Goal: Transaction & Acquisition: Purchase product/service

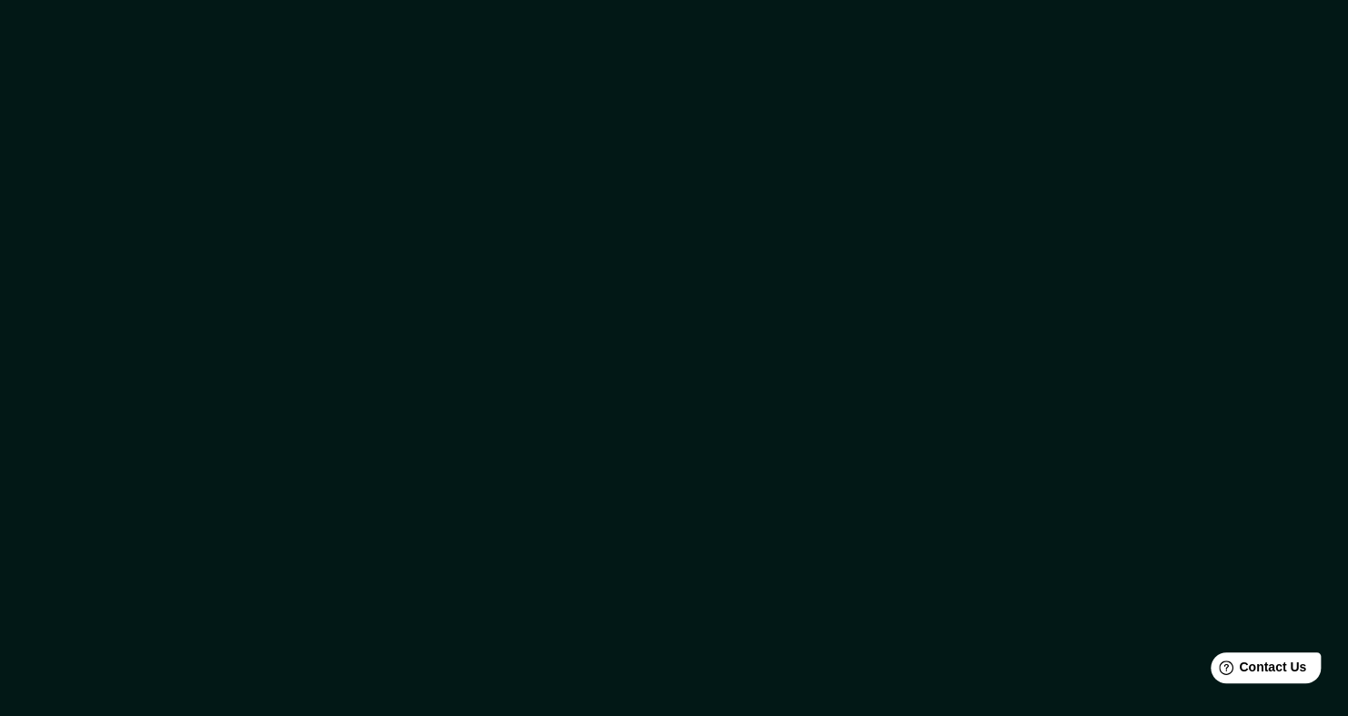
drag, startPoint x: 943, startPoint y: 385, endPoint x: 928, endPoint y: 364, distance: 26.0
click at [944, 389] on div at bounding box center [674, 358] width 1348 height 716
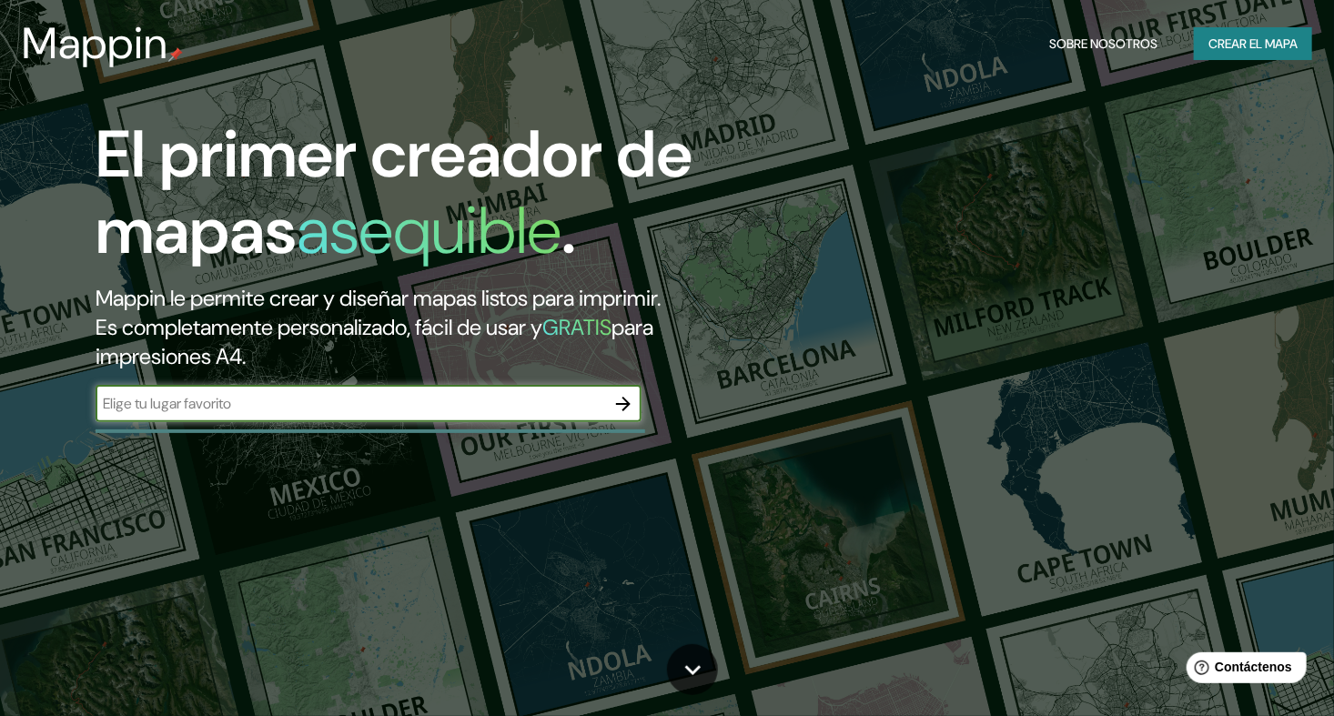
click at [623, 400] on icon "button" at bounding box center [623, 404] width 22 height 22
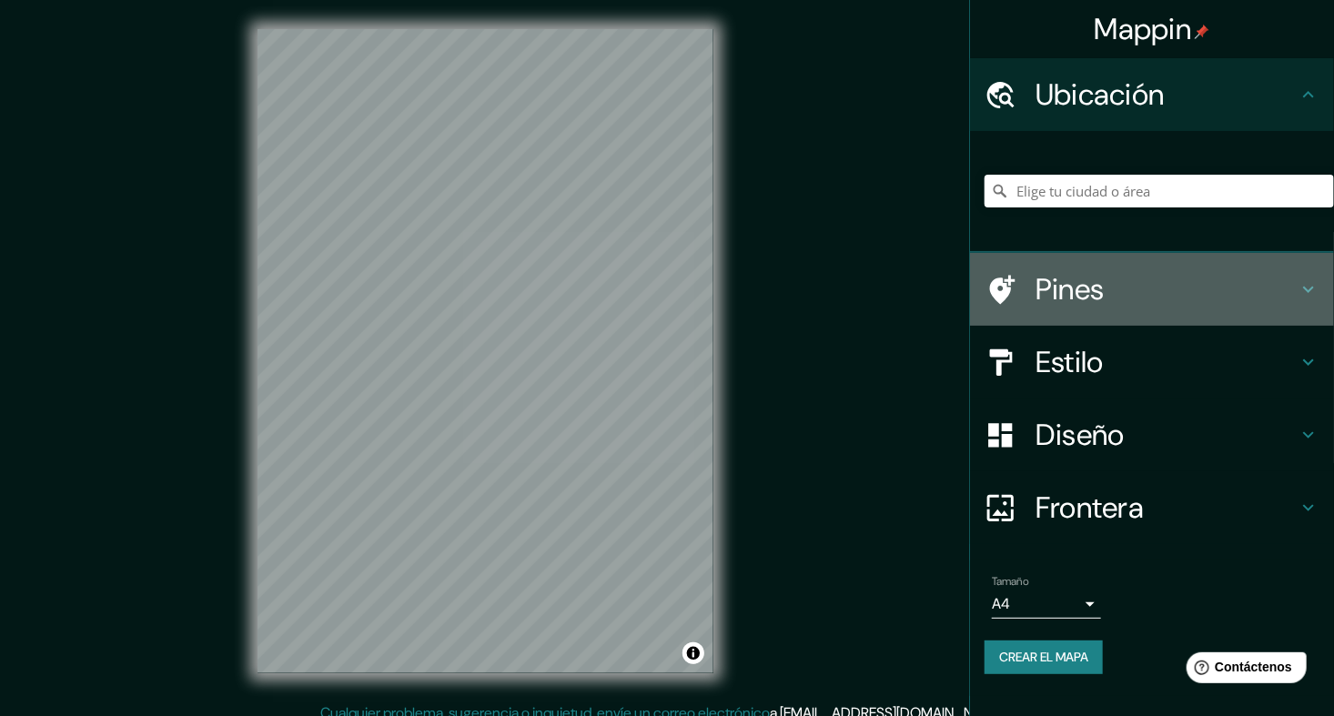
click at [1300, 288] on icon at bounding box center [1308, 289] width 22 height 22
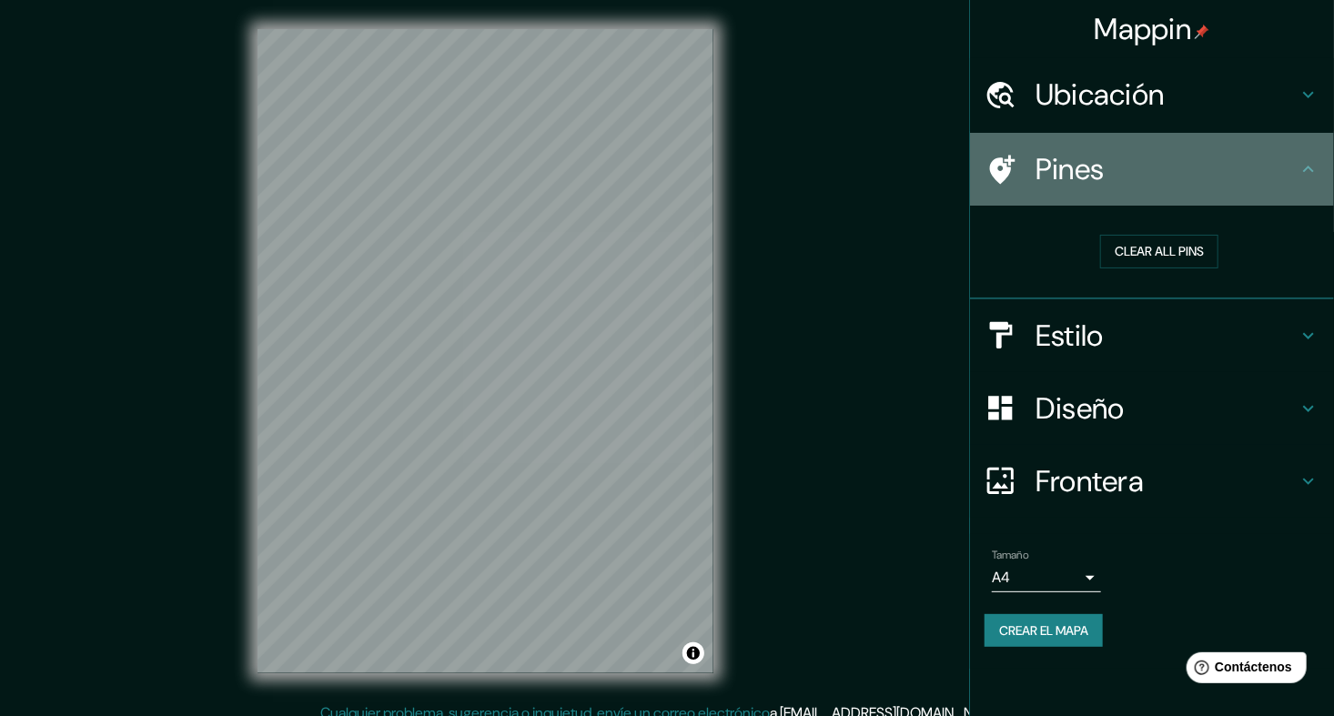
drag, startPoint x: 1293, startPoint y: 167, endPoint x: 1247, endPoint y: 160, distance: 46.1
click at [1293, 167] on h4 "Pines" at bounding box center [1166, 169] width 262 height 36
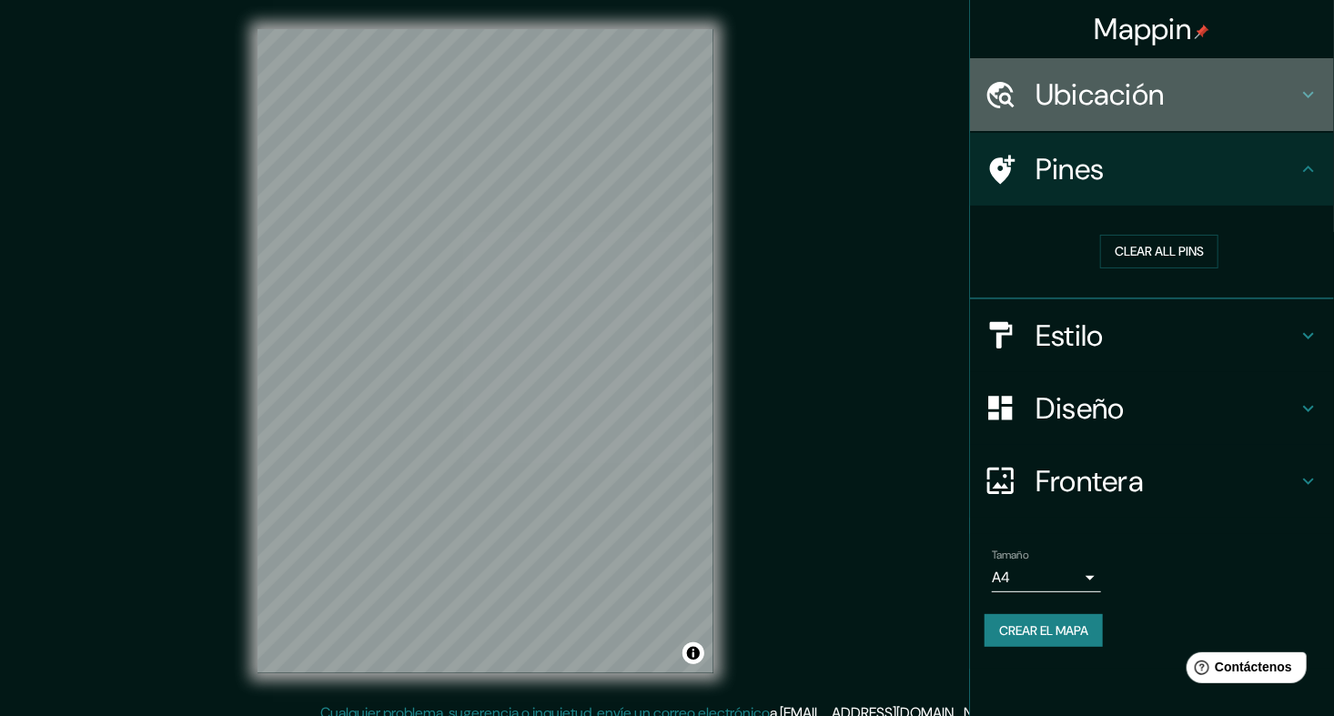
click at [1309, 86] on icon at bounding box center [1308, 95] width 22 height 22
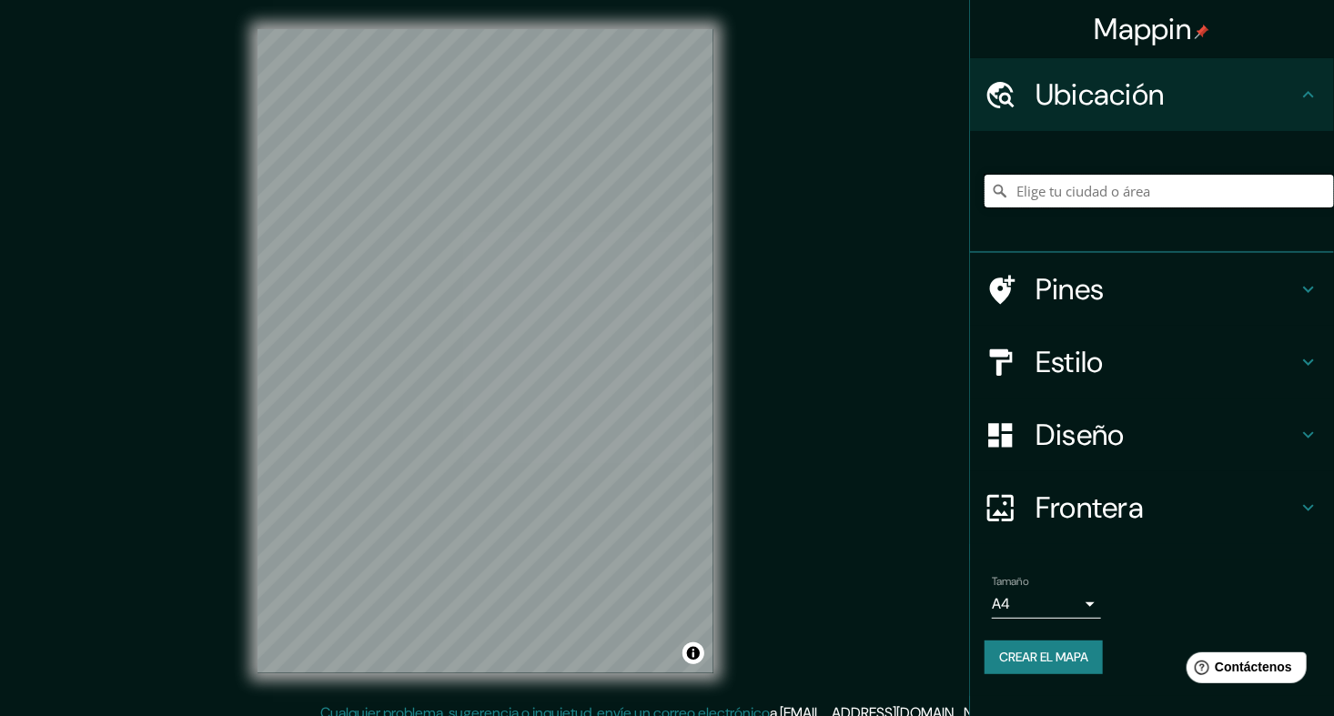
click at [1115, 190] on input "Elige tu ciudad o área" at bounding box center [1158, 191] width 349 height 33
type input "santiago"
click at [1093, 590] on body "Mappin Ubicación santiago Pines Estilo Diseño Frontera Elige un borde. Sugerenc…" at bounding box center [667, 358] width 1334 height 716
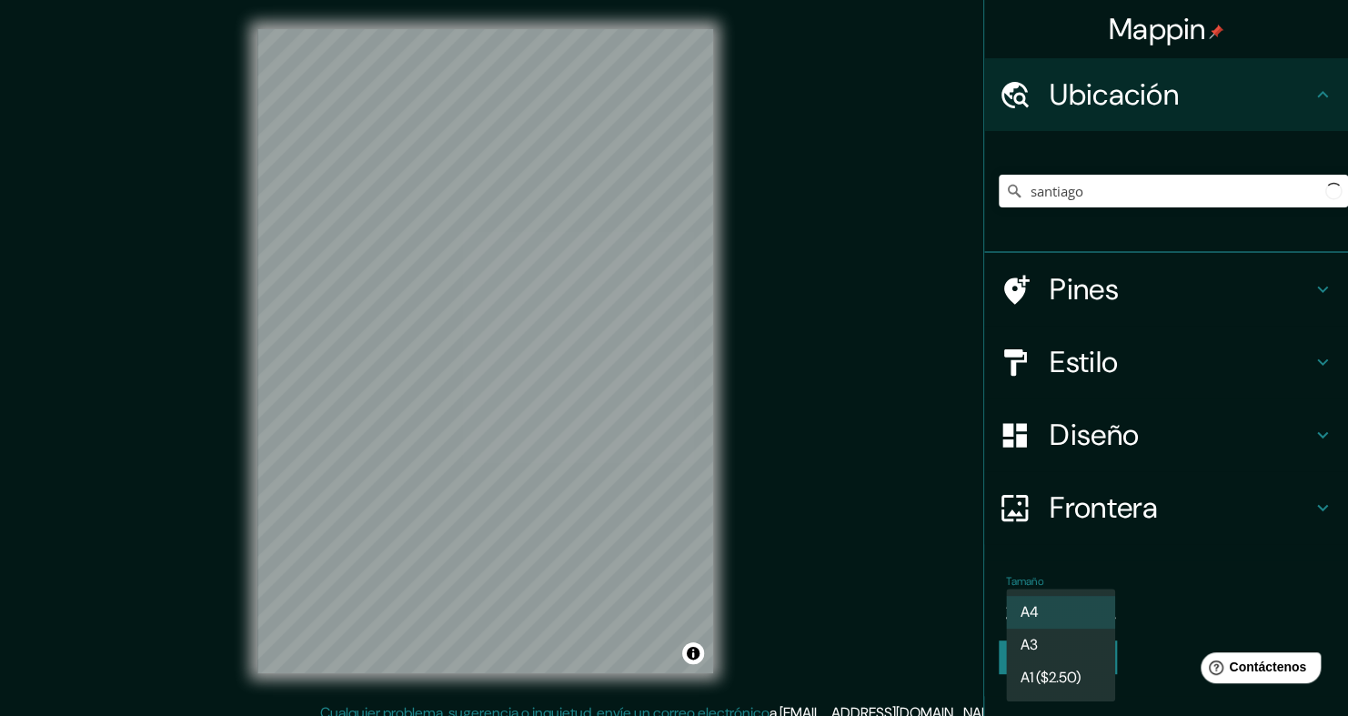
click at [1048, 643] on li "A3" at bounding box center [1060, 645] width 109 height 33
type input "a4"
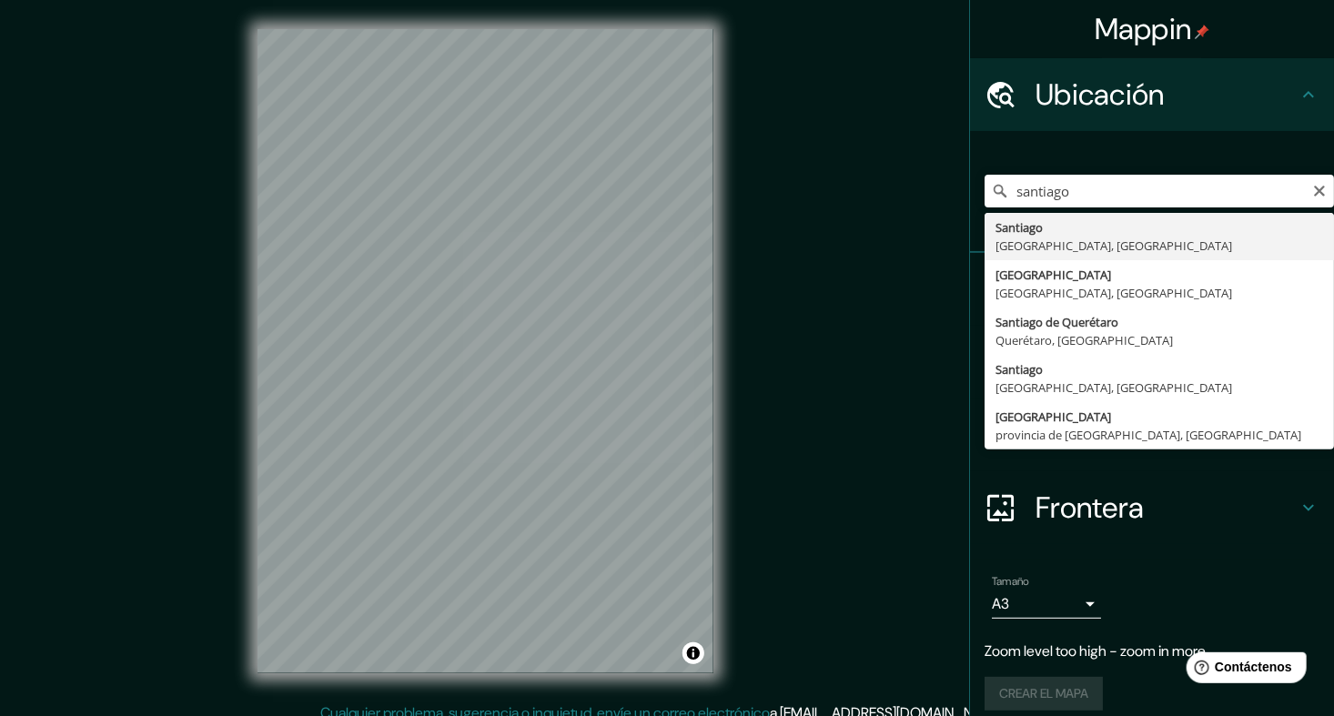
type input "[GEOGRAPHIC_DATA], [GEOGRAPHIC_DATA], [GEOGRAPHIC_DATA]"
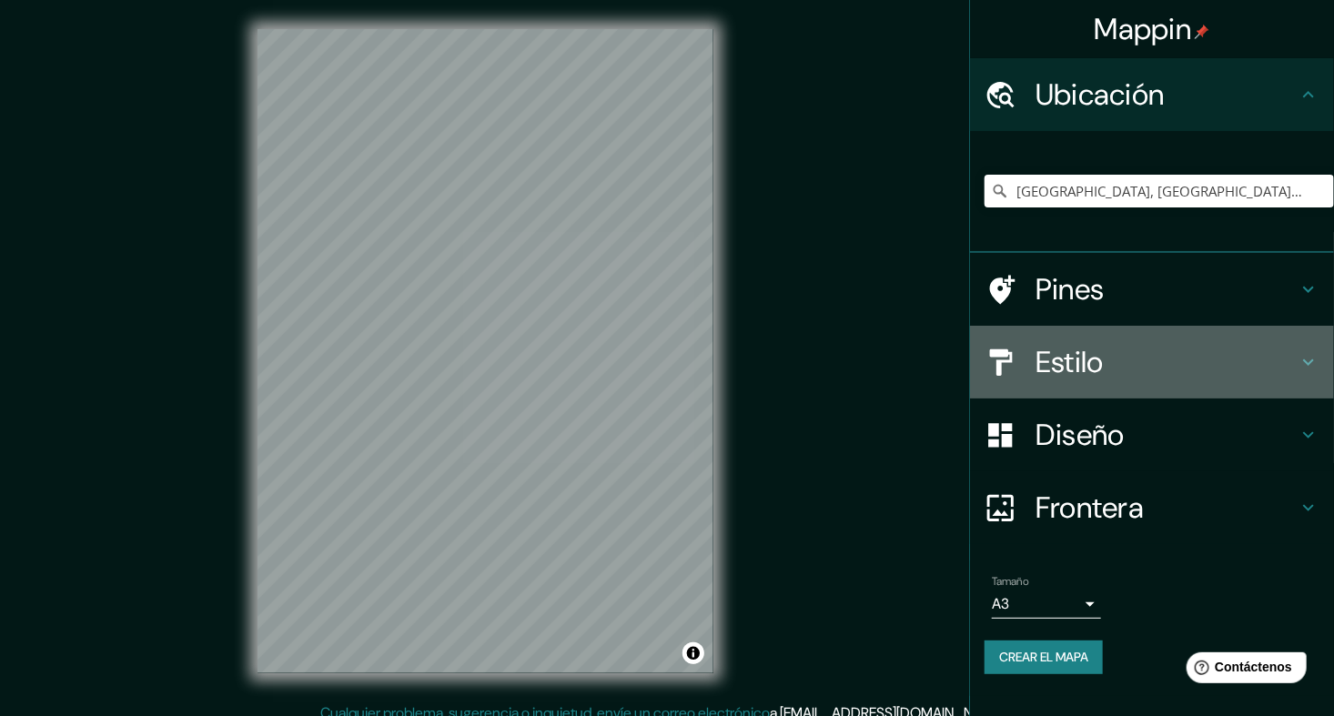
click at [1179, 363] on h4 "Estilo" at bounding box center [1166, 362] width 262 height 36
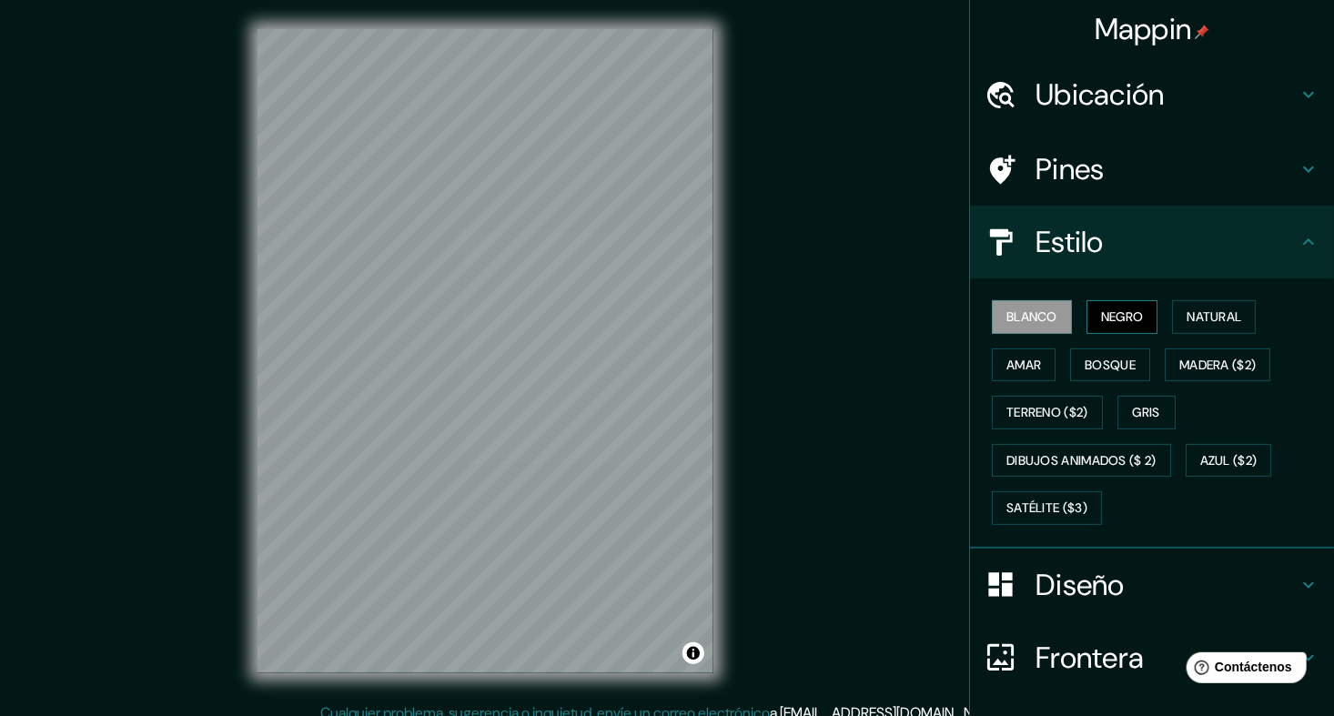
click at [1124, 304] on button "Negro" at bounding box center [1122, 317] width 72 height 34
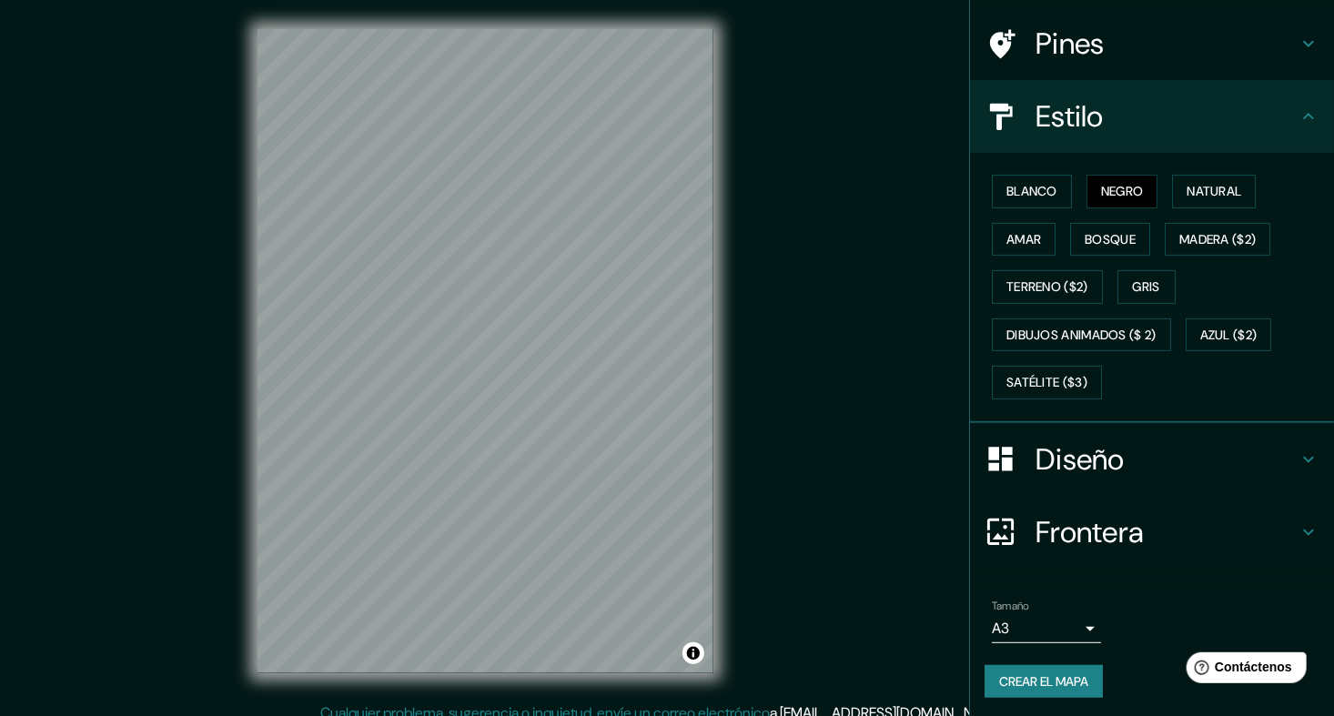
click at [1141, 541] on h4 "Frontera" at bounding box center [1166, 532] width 262 height 36
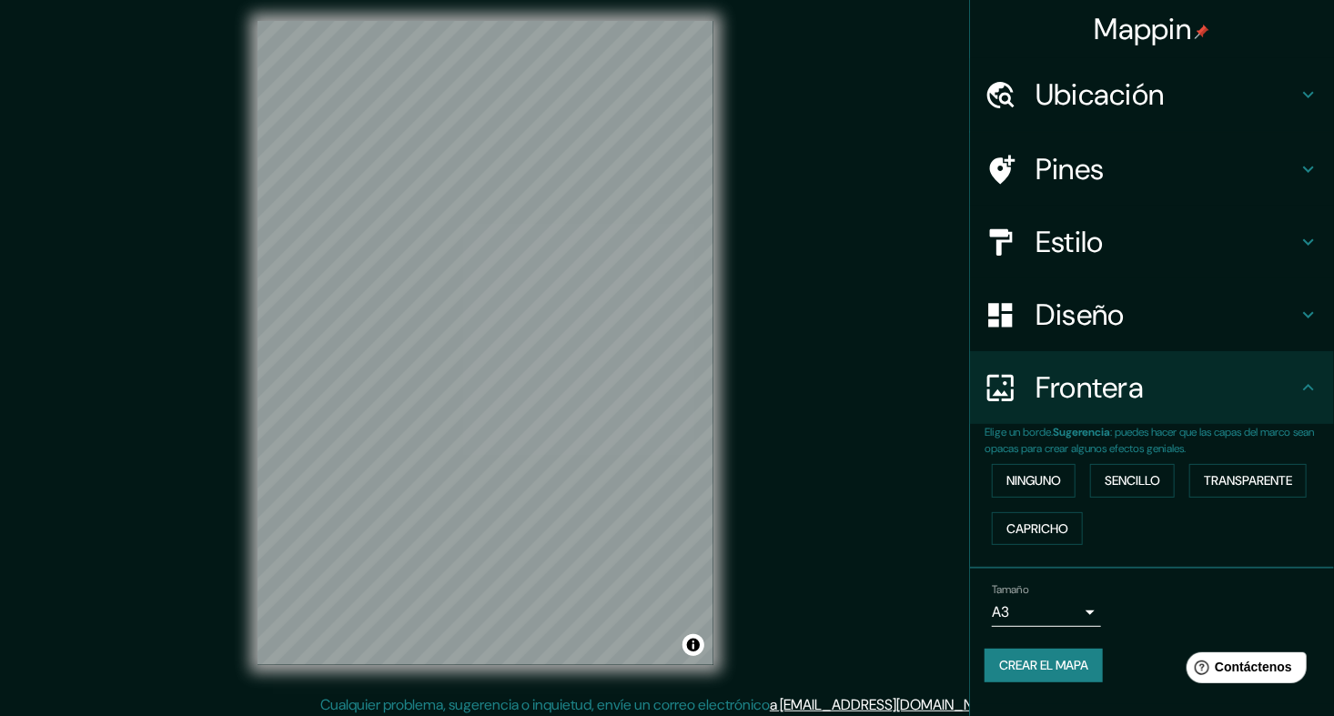
scroll to position [15, 0]
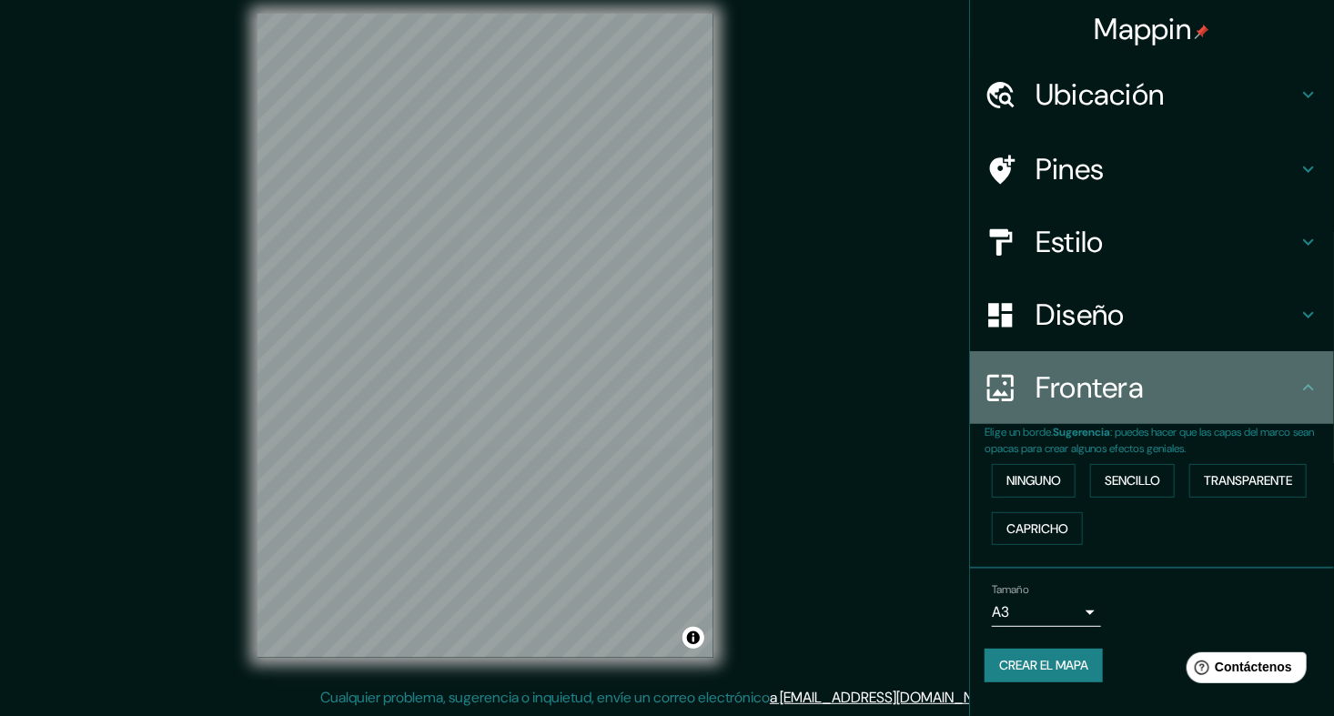
click at [1195, 387] on h4 "Frontera" at bounding box center [1166, 387] width 262 height 36
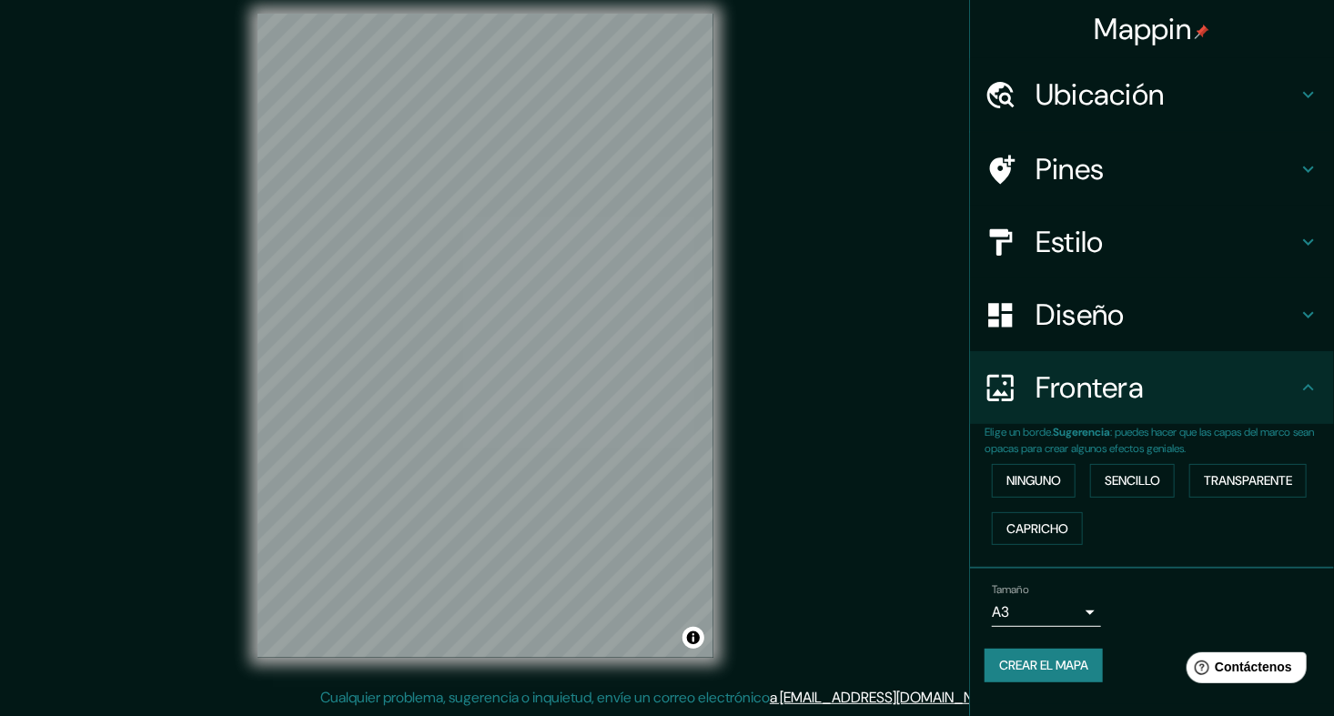
click at [1202, 333] on div "Diseño" at bounding box center [1152, 314] width 364 height 73
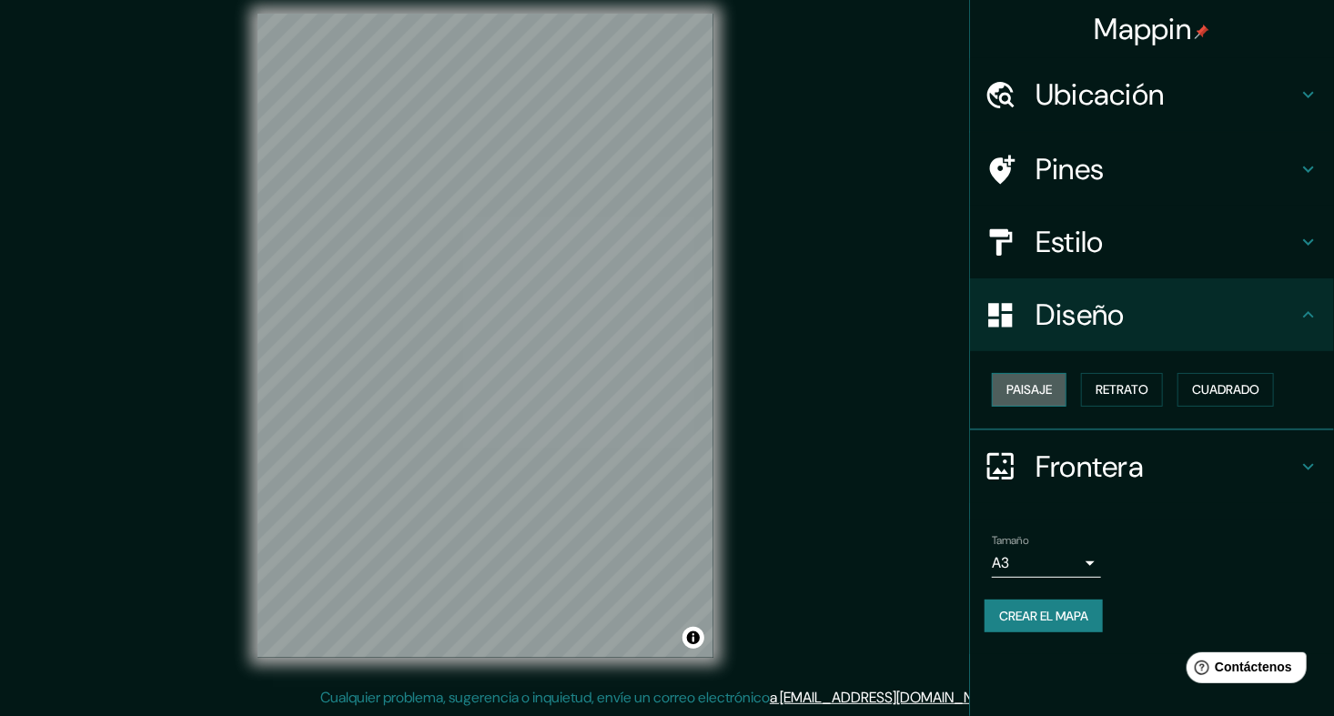
click at [1031, 400] on button "Paisaje" at bounding box center [1029, 390] width 75 height 34
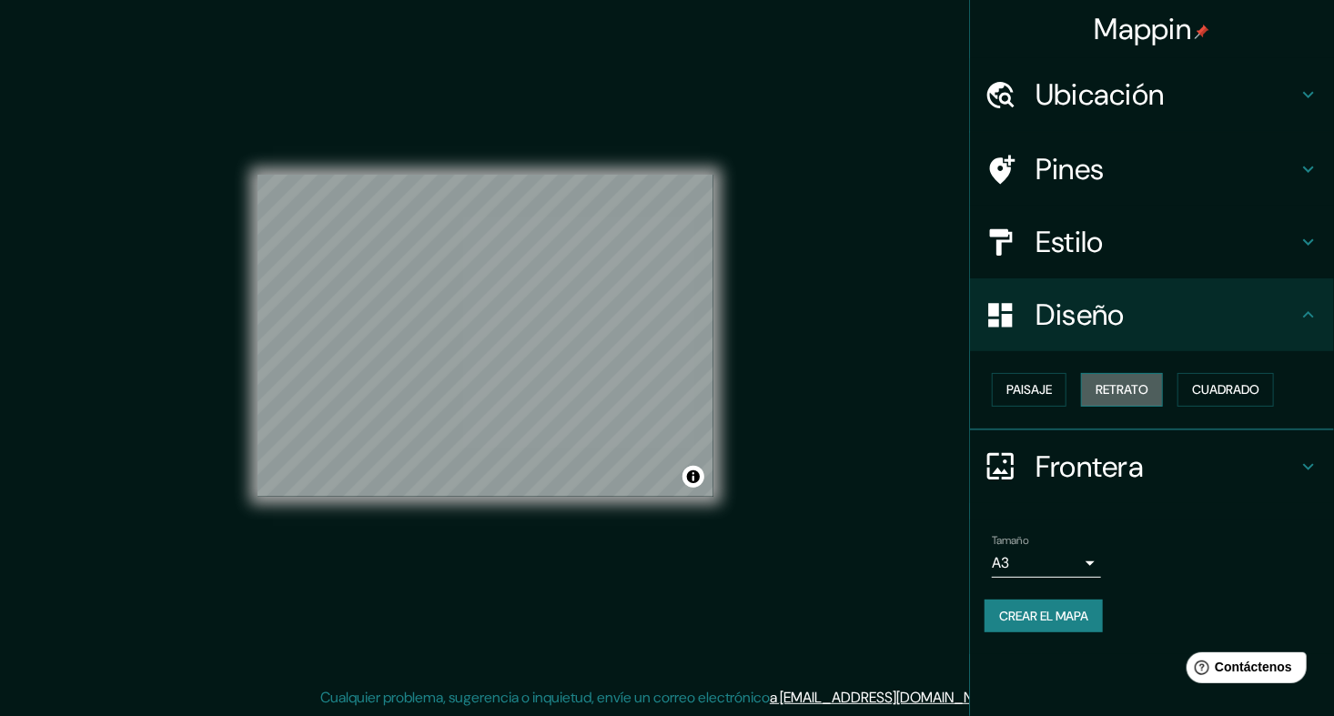
click at [1110, 388] on font "Retrato" at bounding box center [1121, 389] width 53 height 23
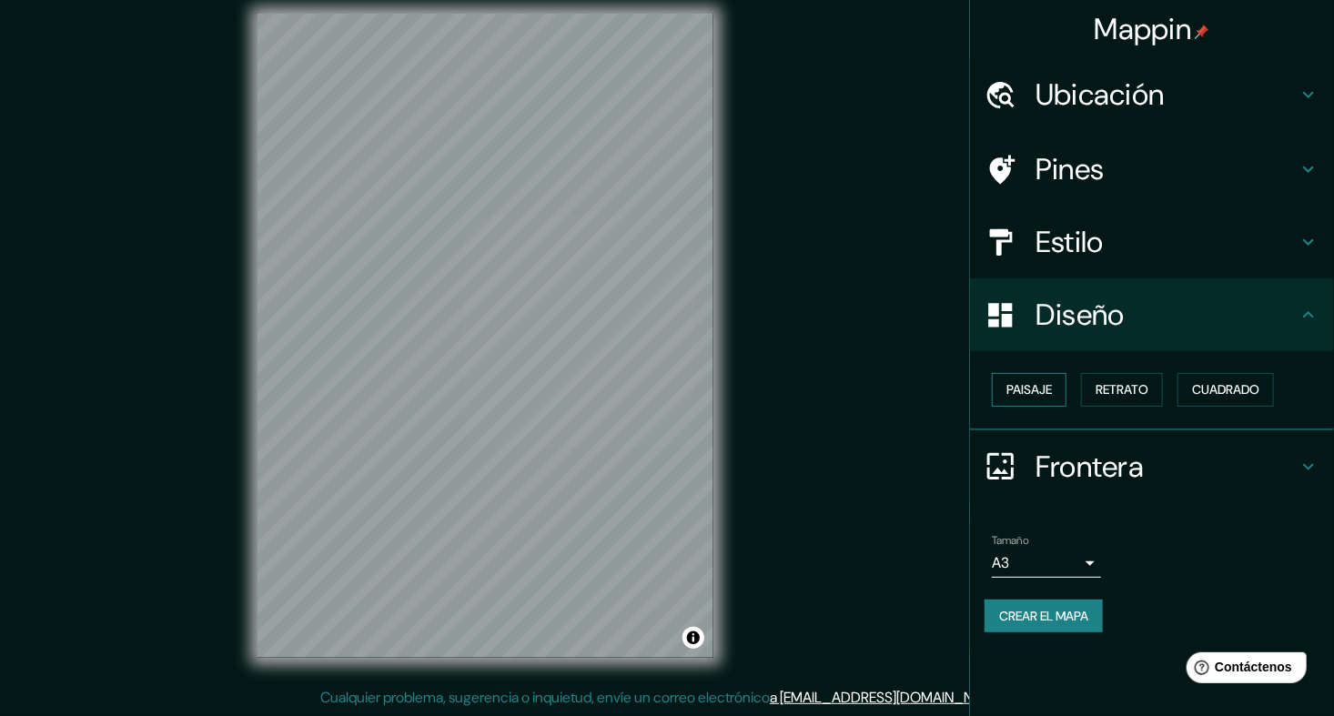
click at [1063, 393] on button "Paisaje" at bounding box center [1029, 390] width 75 height 34
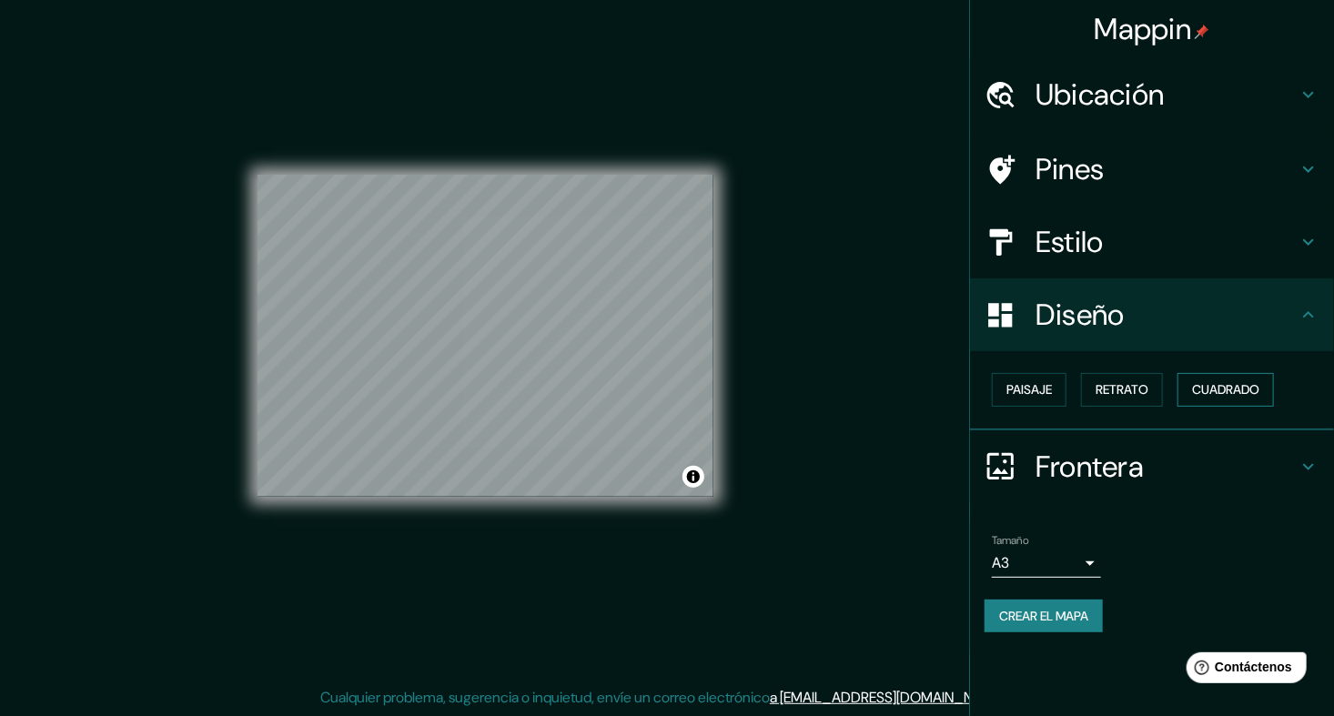
click at [1234, 398] on font "Cuadrado" at bounding box center [1225, 389] width 67 height 23
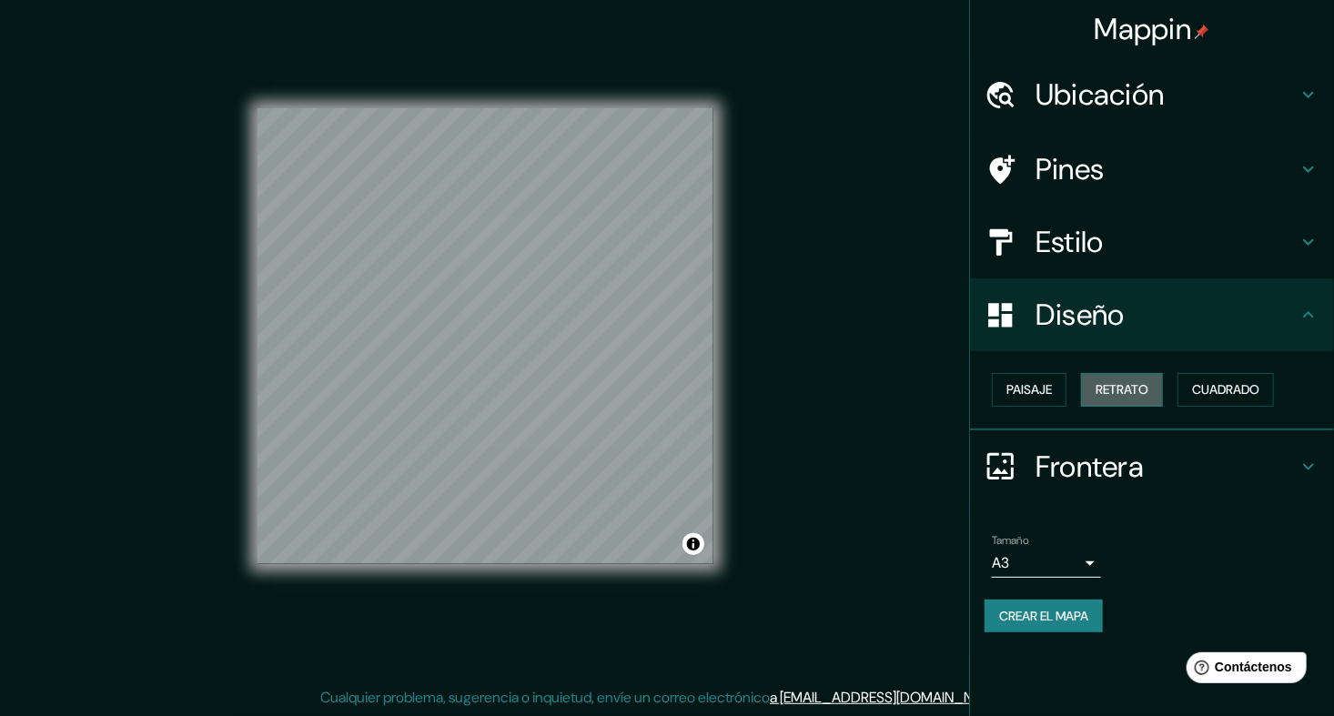
click at [1096, 395] on button "Retrato" at bounding box center [1122, 390] width 82 height 34
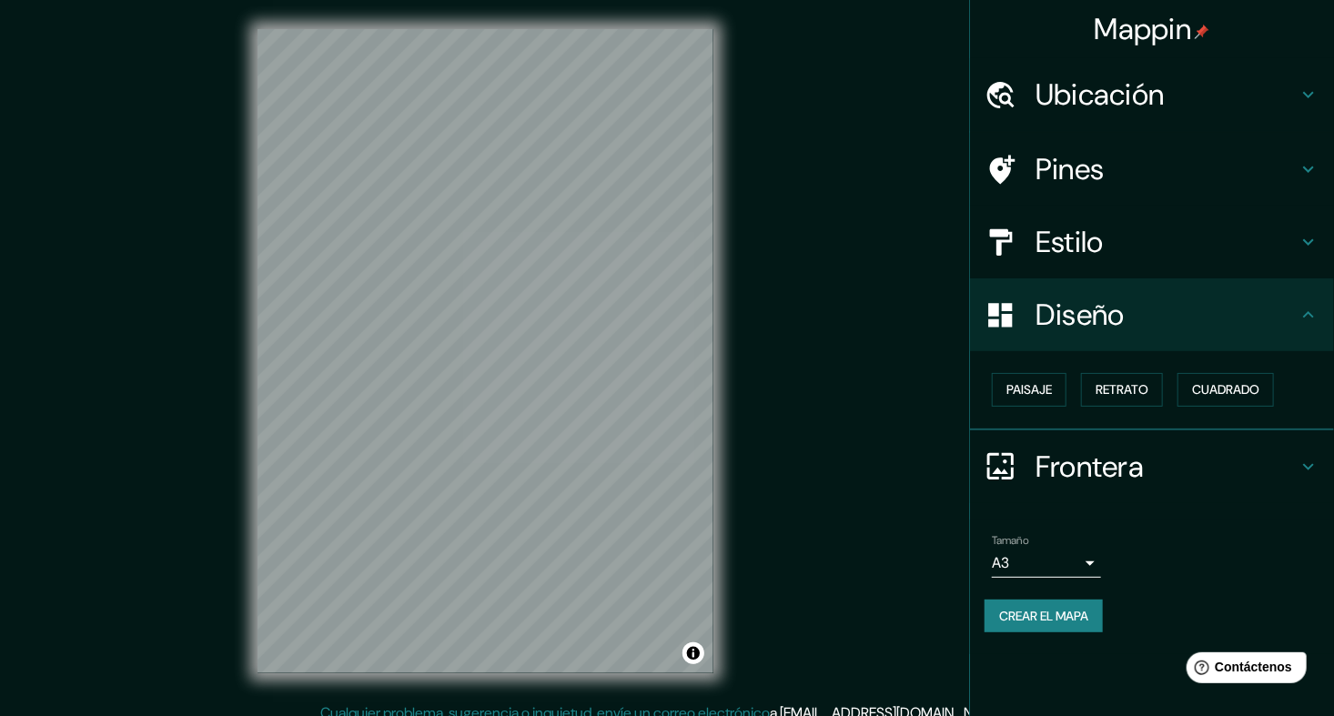
scroll to position [0, 0]
click at [1217, 375] on button "Cuadrado" at bounding box center [1225, 390] width 96 height 34
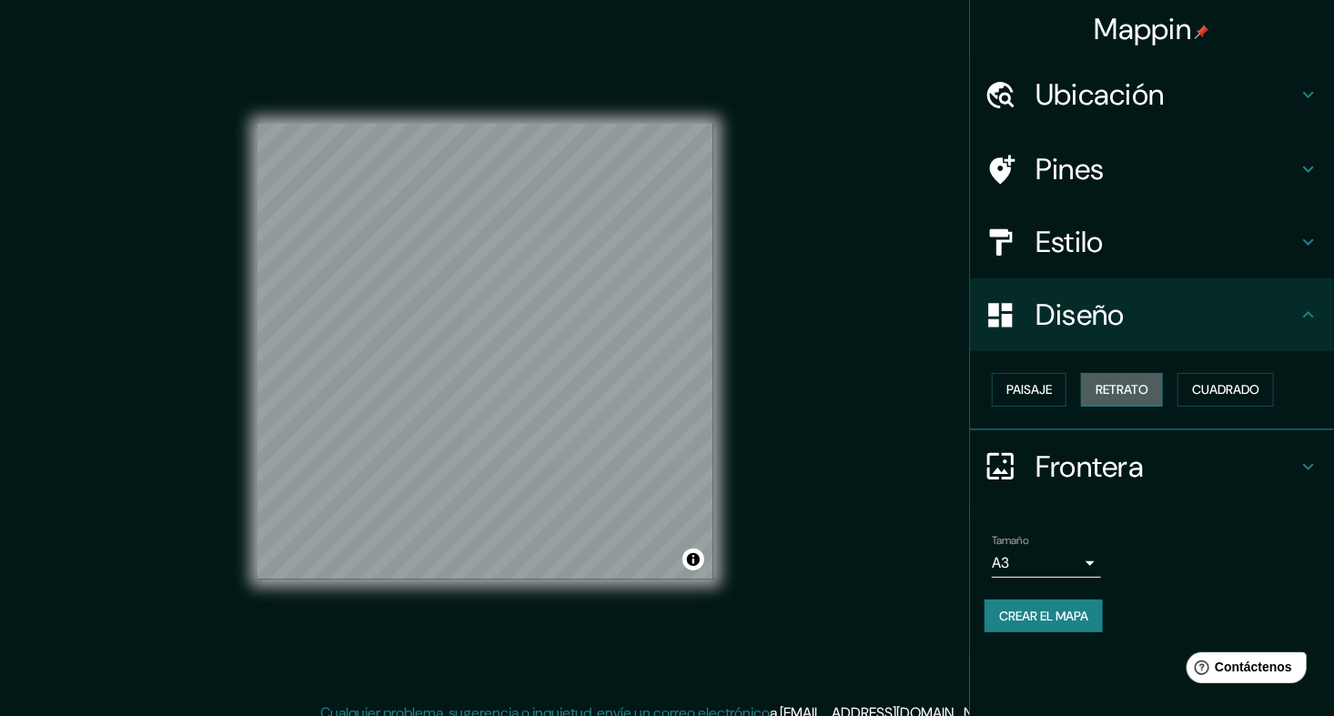
click at [1110, 382] on font "Retrato" at bounding box center [1121, 389] width 53 height 23
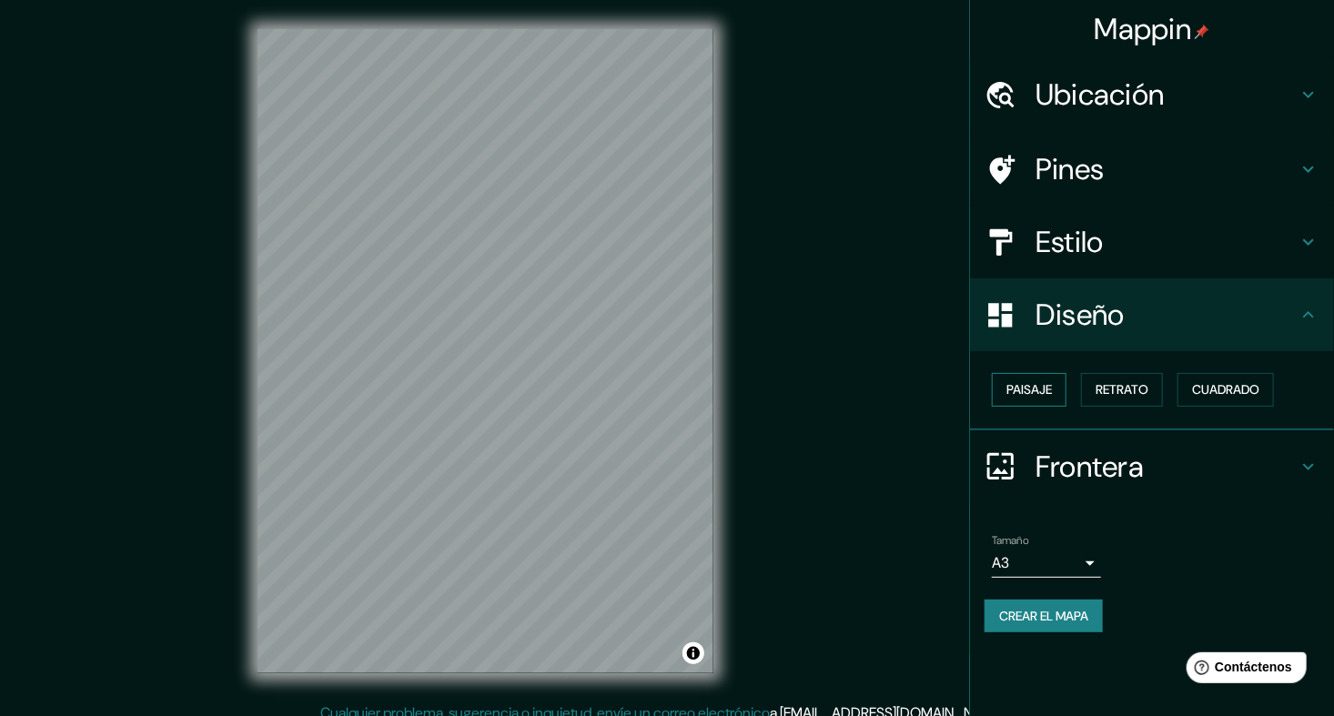
click at [1024, 388] on font "Paisaje" at bounding box center [1028, 389] width 45 height 23
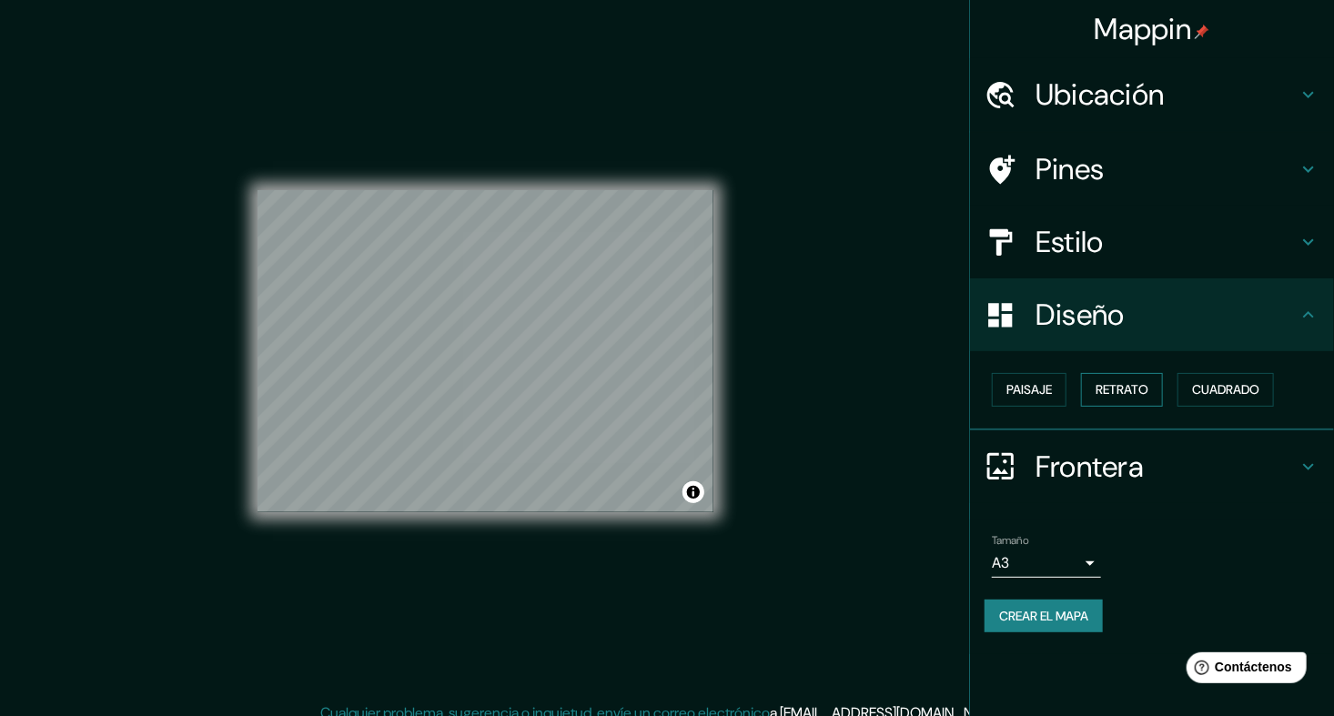
click at [1106, 375] on button "Retrato" at bounding box center [1122, 390] width 82 height 34
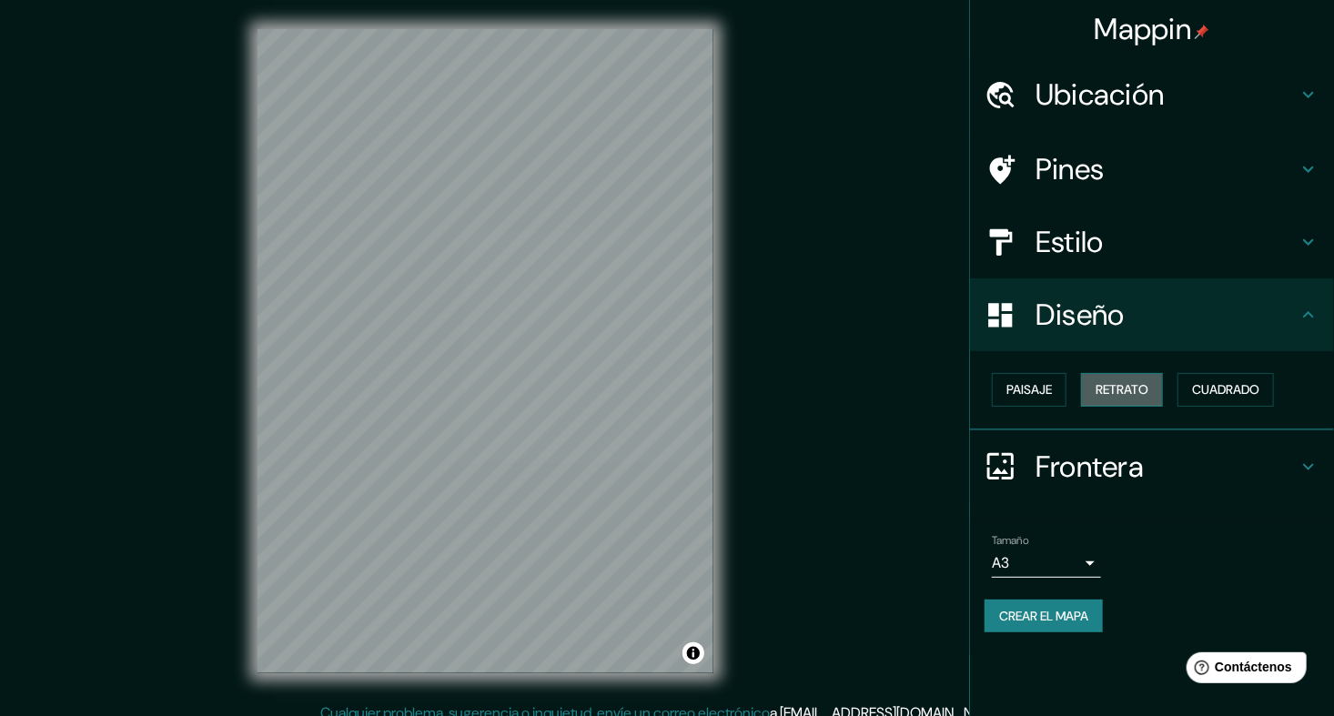
click at [1129, 386] on font "Retrato" at bounding box center [1121, 389] width 53 height 23
click at [1242, 389] on font "Cuadrado" at bounding box center [1225, 389] width 67 height 23
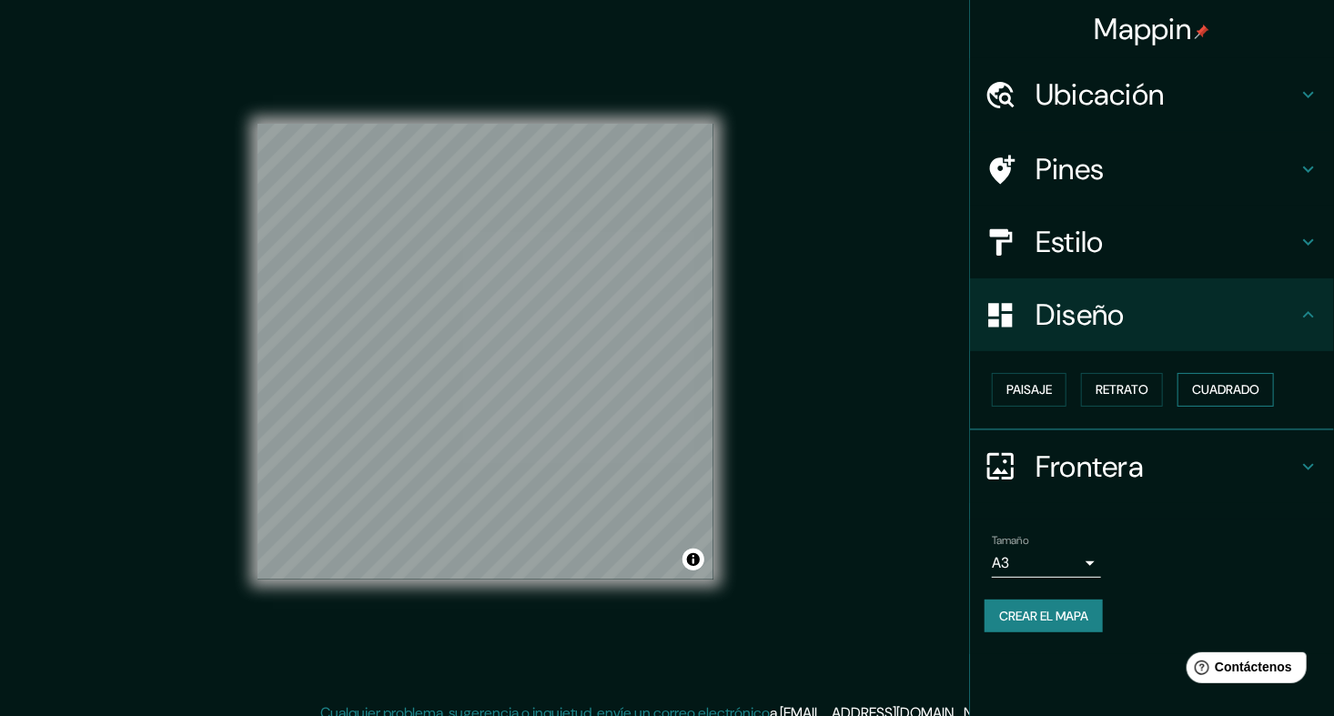
click at [1236, 383] on font "Cuadrado" at bounding box center [1225, 389] width 67 height 23
click at [1133, 383] on font "Retrato" at bounding box center [1121, 389] width 53 height 23
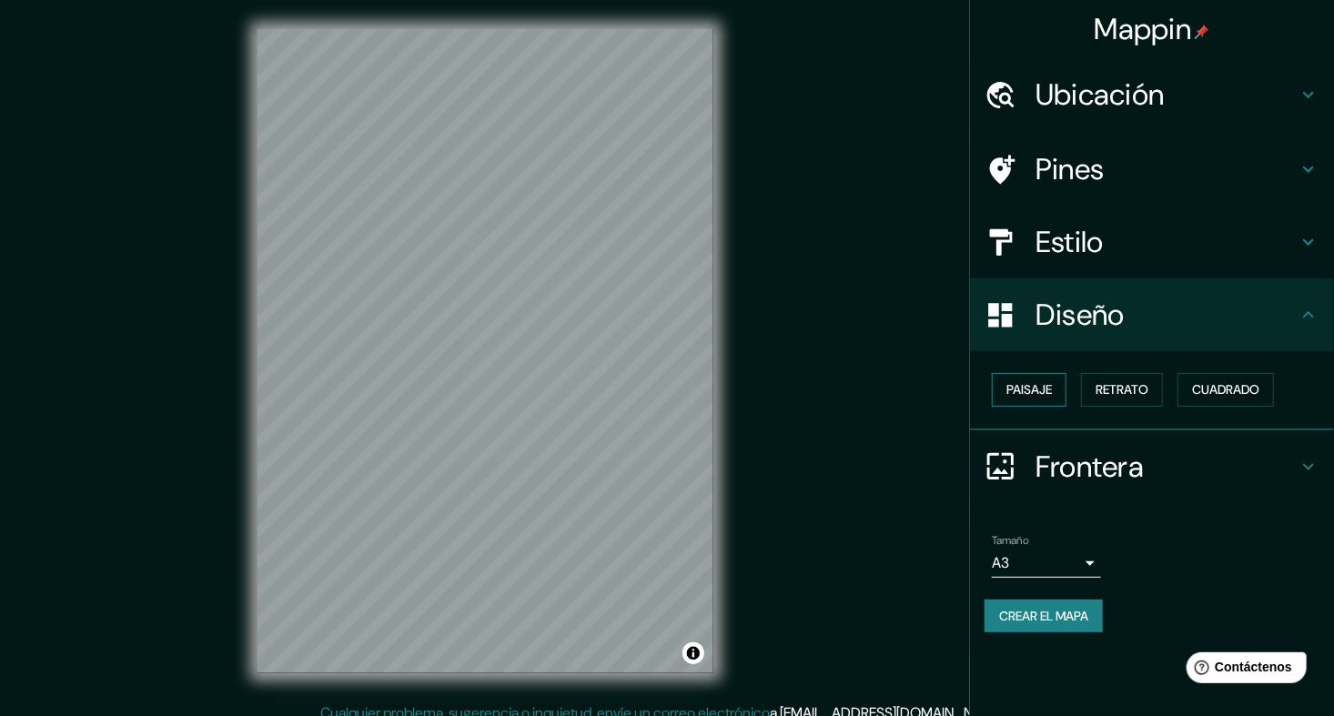
click at [1034, 382] on font "Paisaje" at bounding box center [1028, 389] width 45 height 23
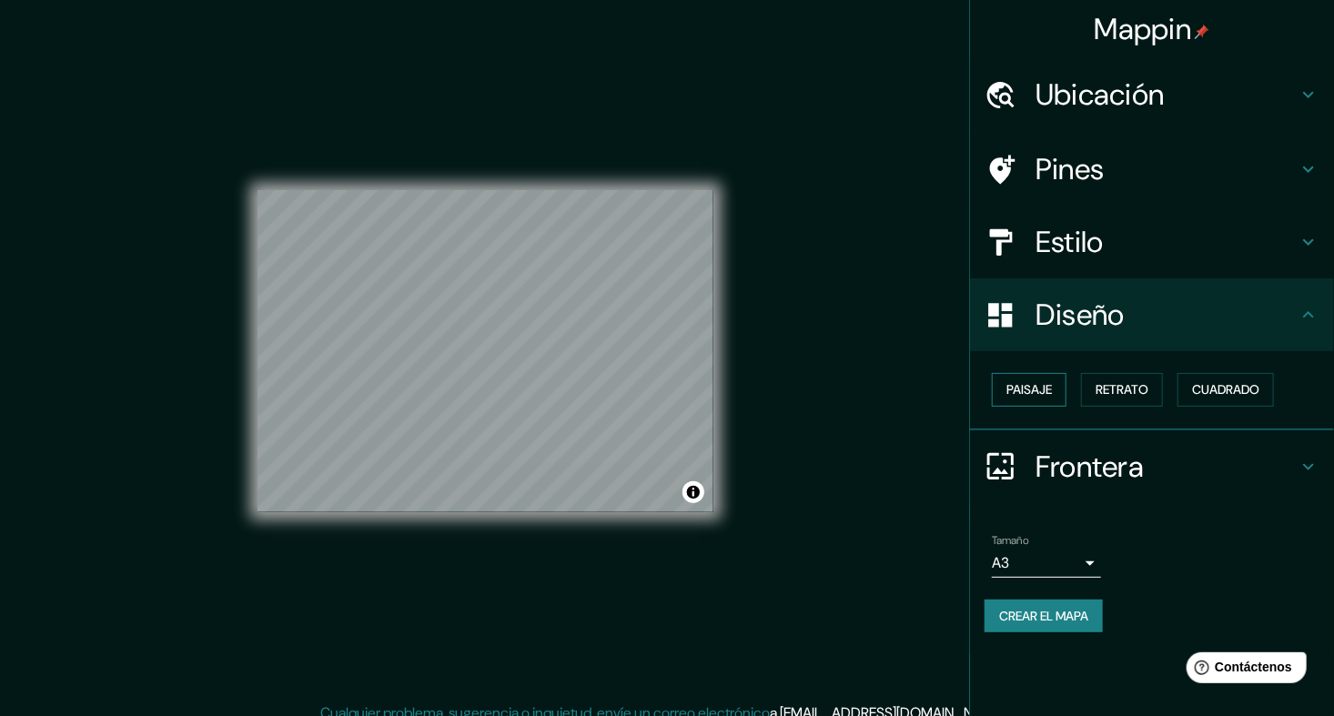
click at [1007, 376] on button "Paisaje" at bounding box center [1029, 390] width 75 height 34
click at [1140, 392] on font "Retrato" at bounding box center [1121, 389] width 53 height 23
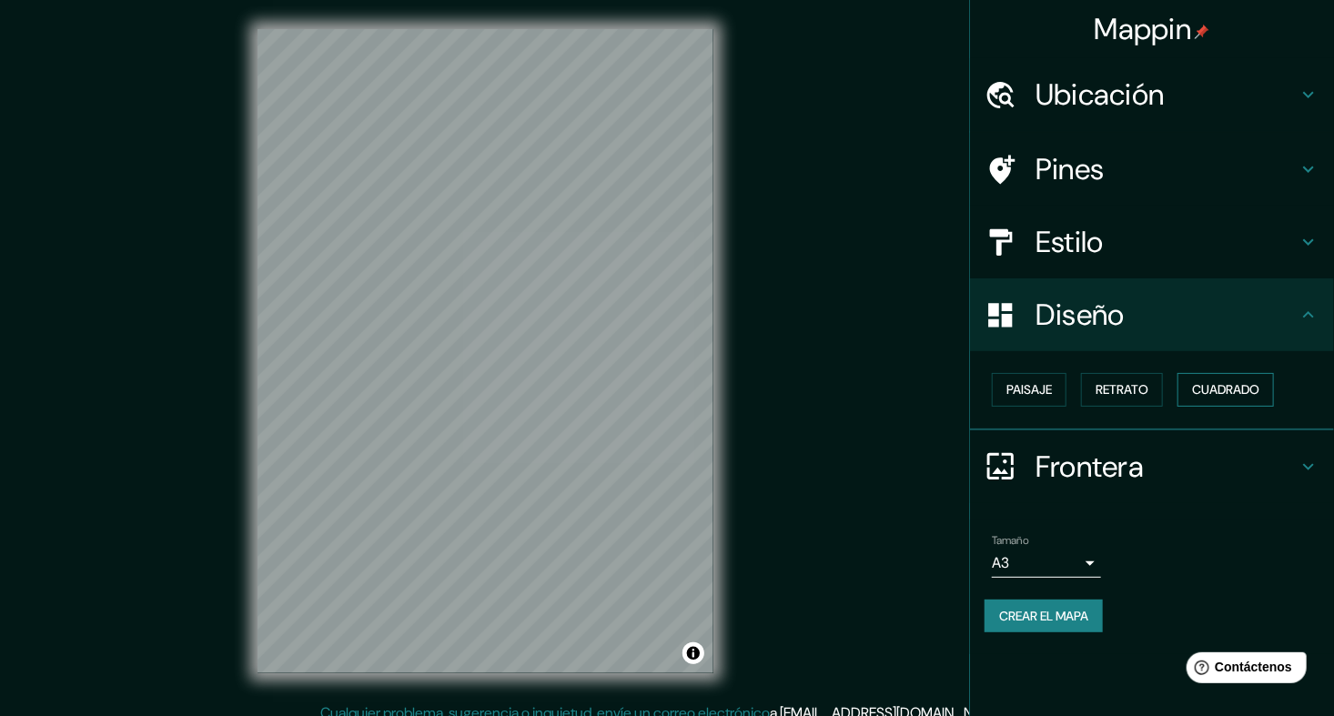
click at [1215, 388] on font "Cuadrado" at bounding box center [1225, 389] width 67 height 23
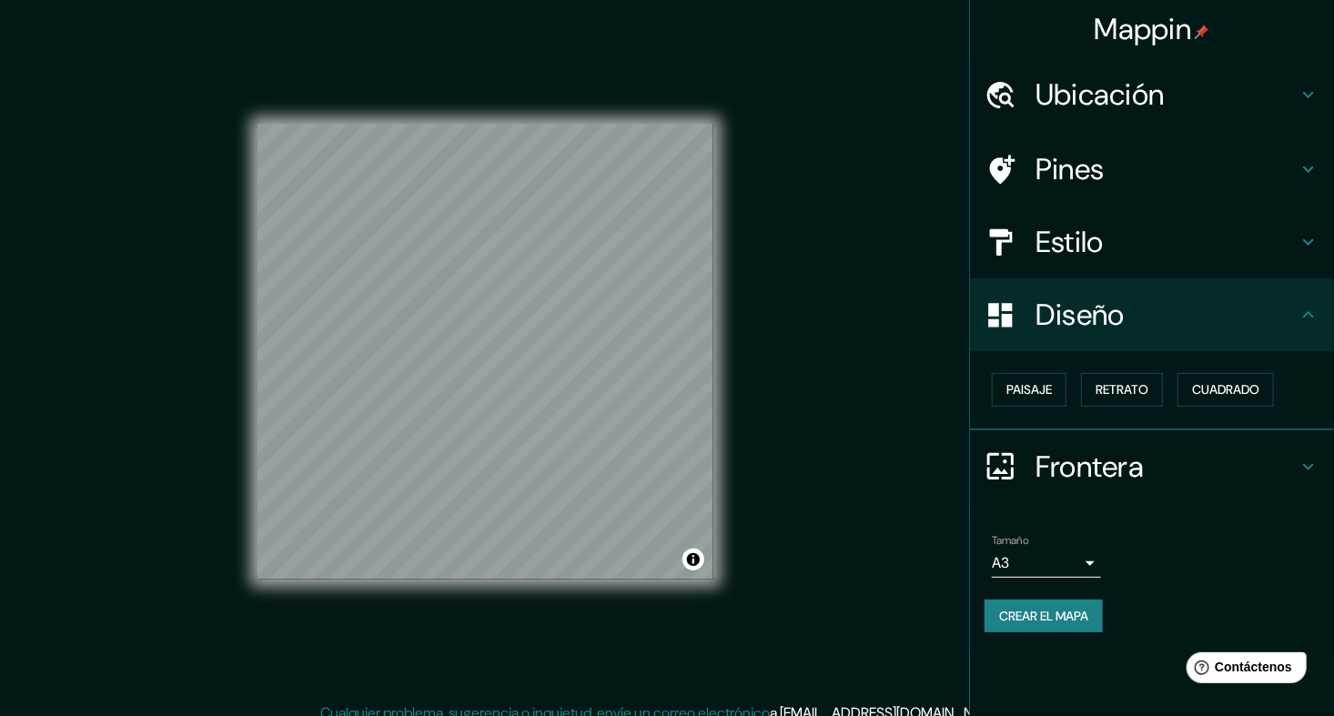
click at [1276, 166] on h4 "Pines" at bounding box center [1166, 169] width 262 height 36
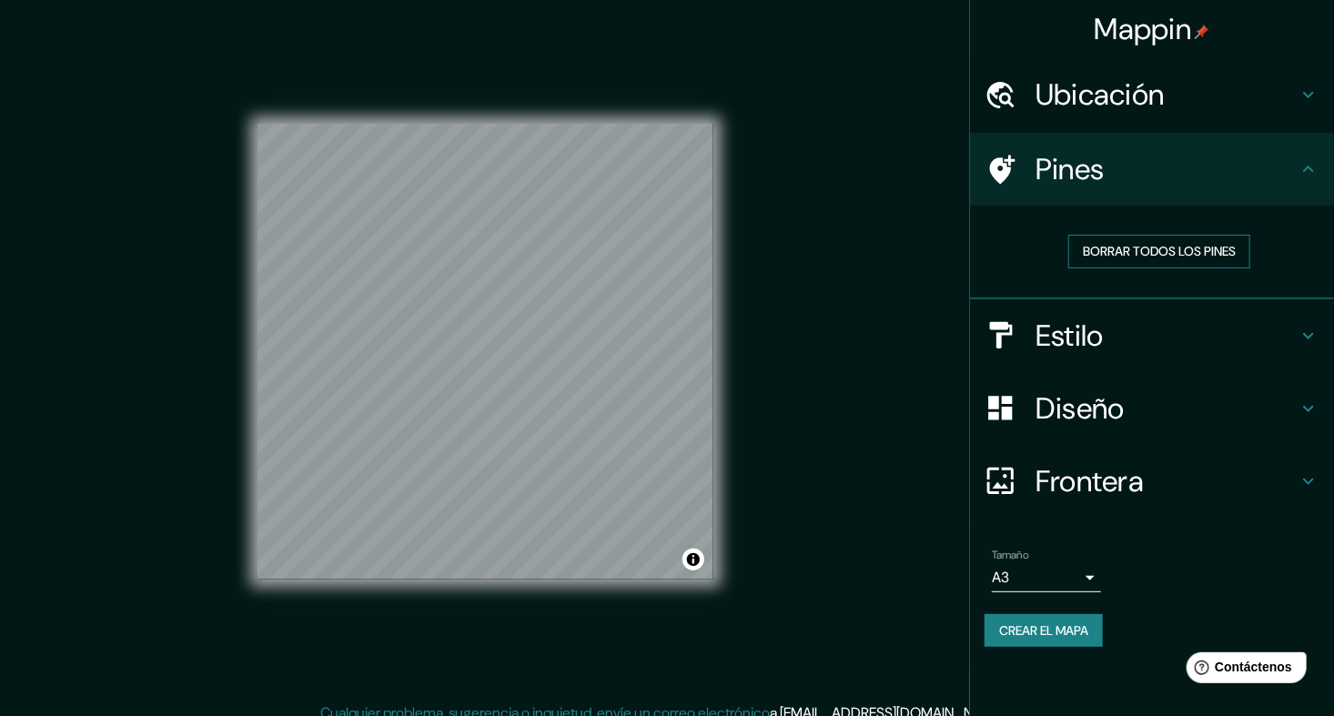
click at [1213, 244] on font "Borrar todos los pines" at bounding box center [1159, 251] width 153 height 23
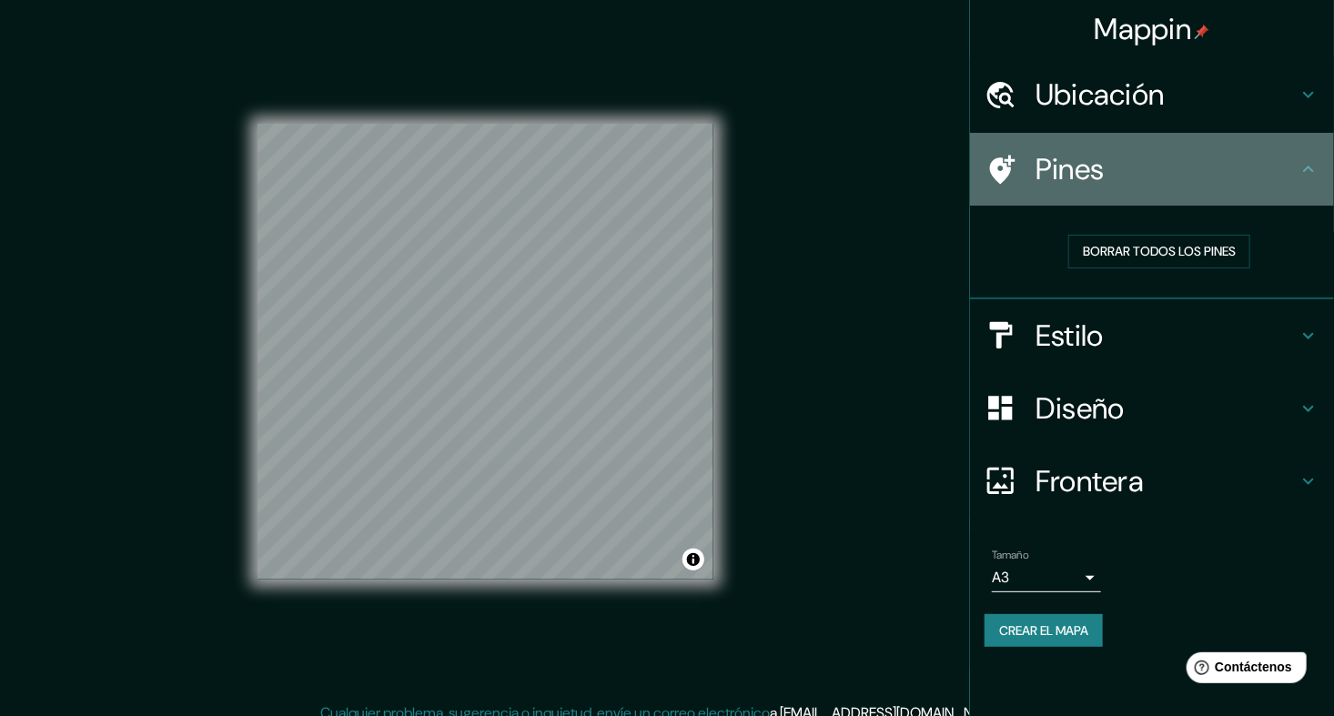
click at [1302, 177] on icon at bounding box center [1308, 169] width 22 height 22
click at [1301, 192] on div "Pines" at bounding box center [1152, 169] width 364 height 73
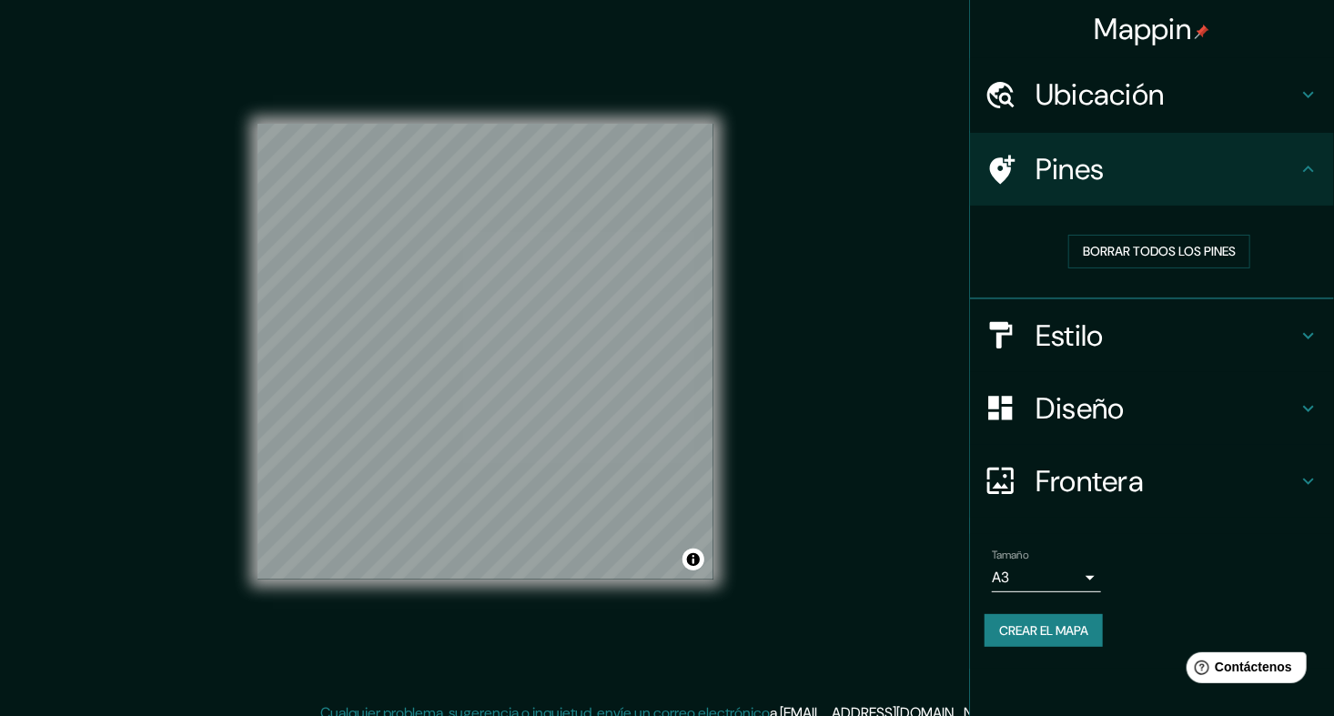
click at [1303, 181] on div "Pines" at bounding box center [1152, 169] width 364 height 73
click at [1314, 163] on icon at bounding box center [1308, 169] width 22 height 22
click at [1181, 481] on h4 "Frontera" at bounding box center [1166, 481] width 262 height 36
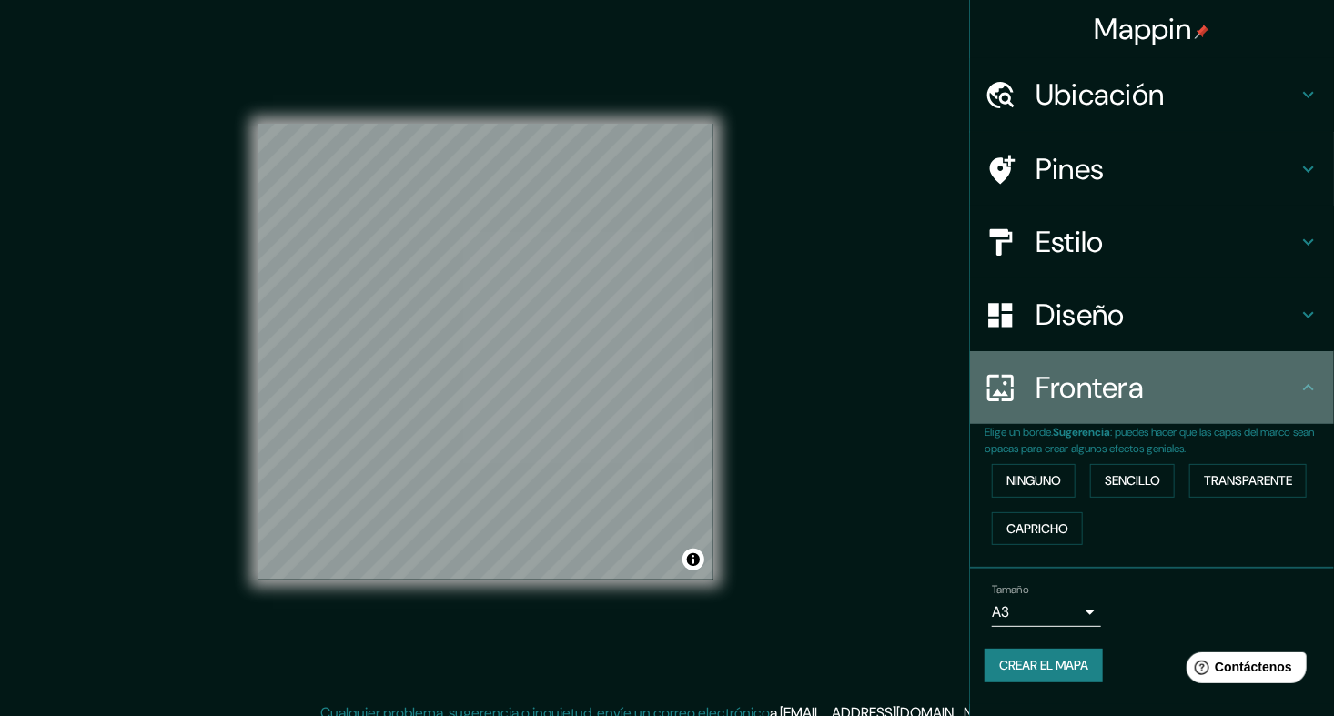
click at [1229, 381] on h4 "Frontera" at bounding box center [1166, 387] width 262 height 36
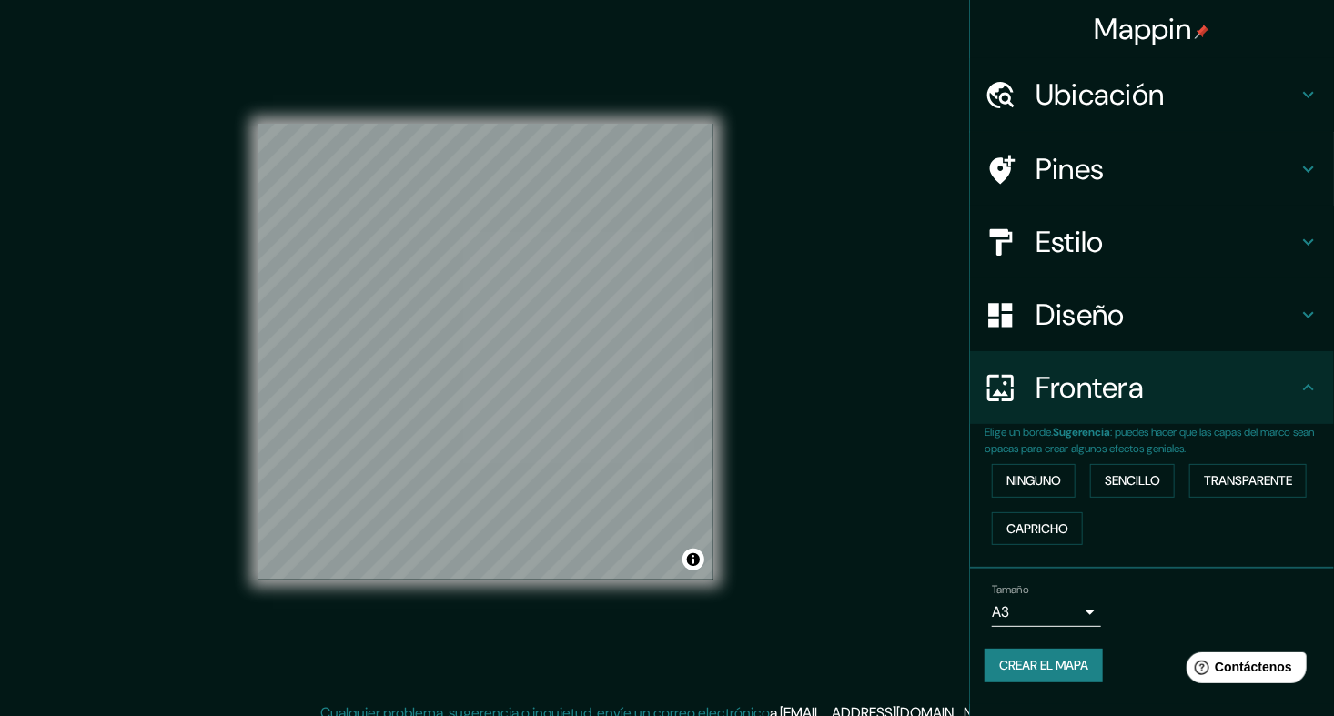
click at [1161, 340] on div "Diseño" at bounding box center [1152, 314] width 364 height 73
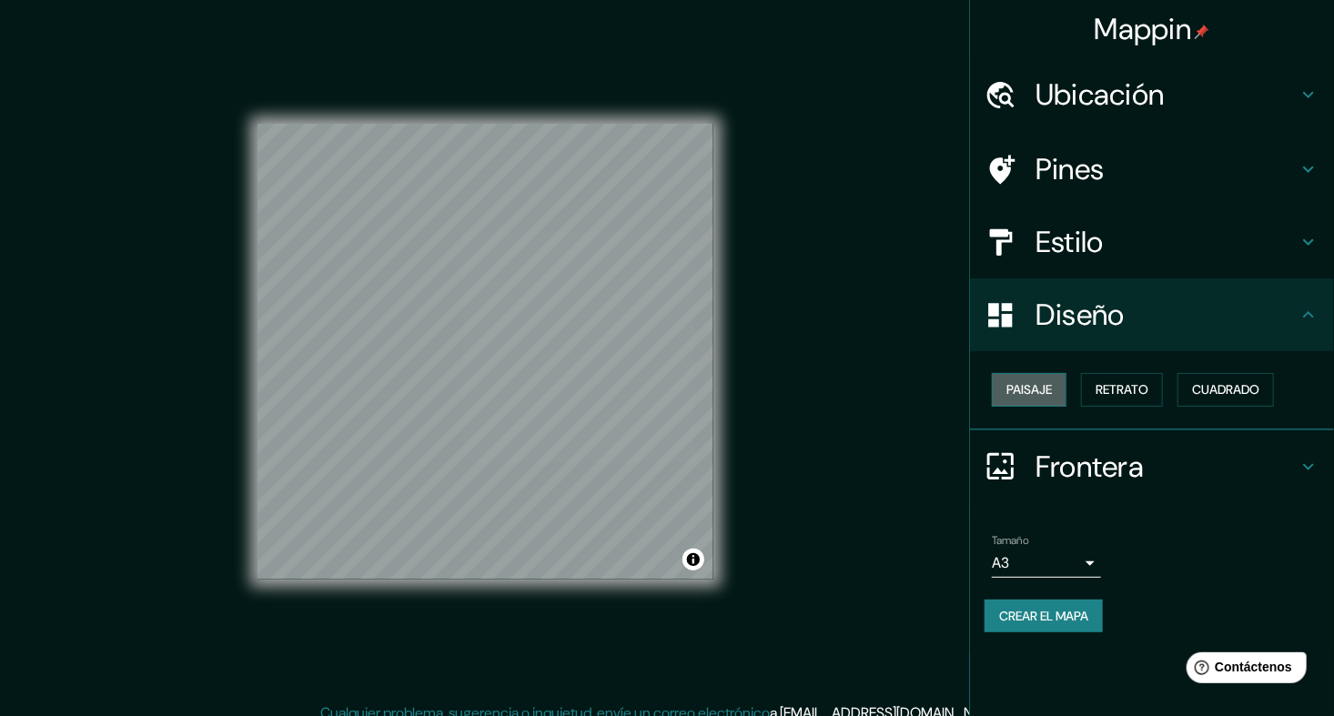
click at [1041, 382] on font "Paisaje" at bounding box center [1028, 389] width 45 height 23
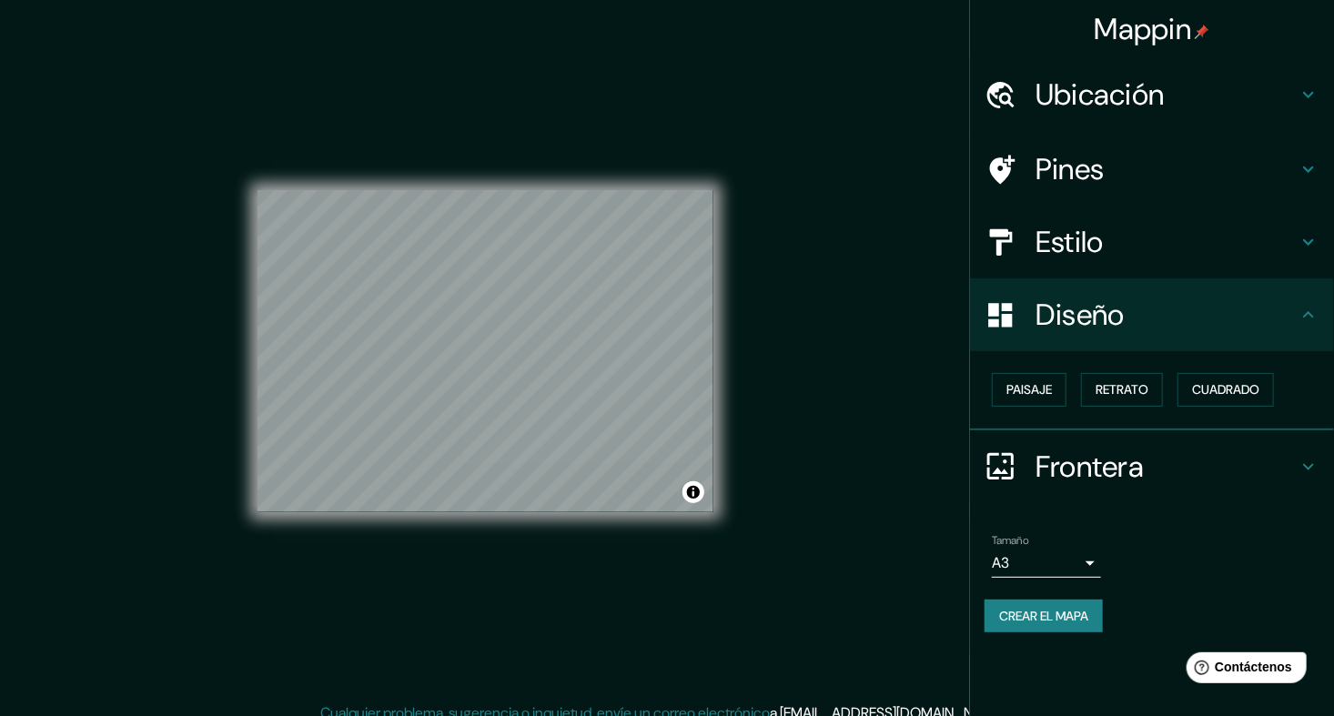
click at [715, 196] on div "© Mapbox © OpenStreetMap Improve this map" at bounding box center [485, 351] width 514 height 702
click at [1110, 391] on font "Retrato" at bounding box center [1121, 389] width 53 height 23
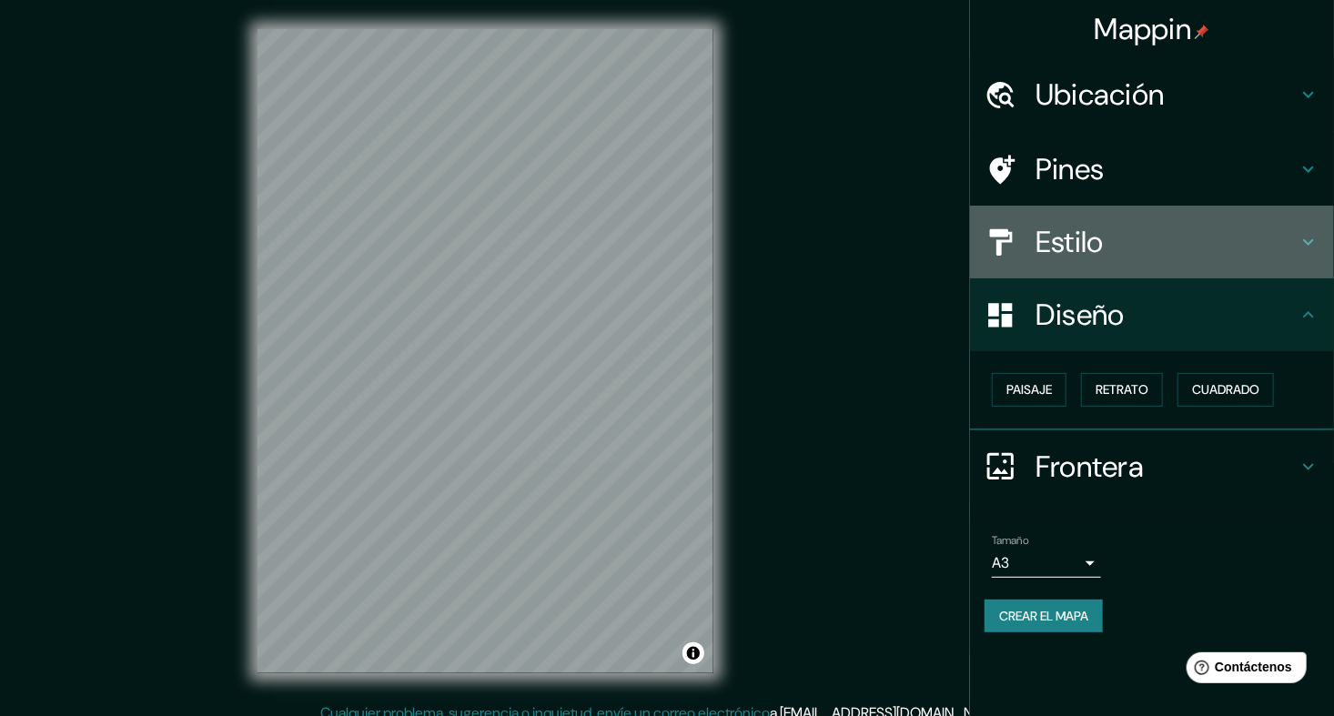
click at [1323, 241] on div "Estilo" at bounding box center [1152, 242] width 364 height 73
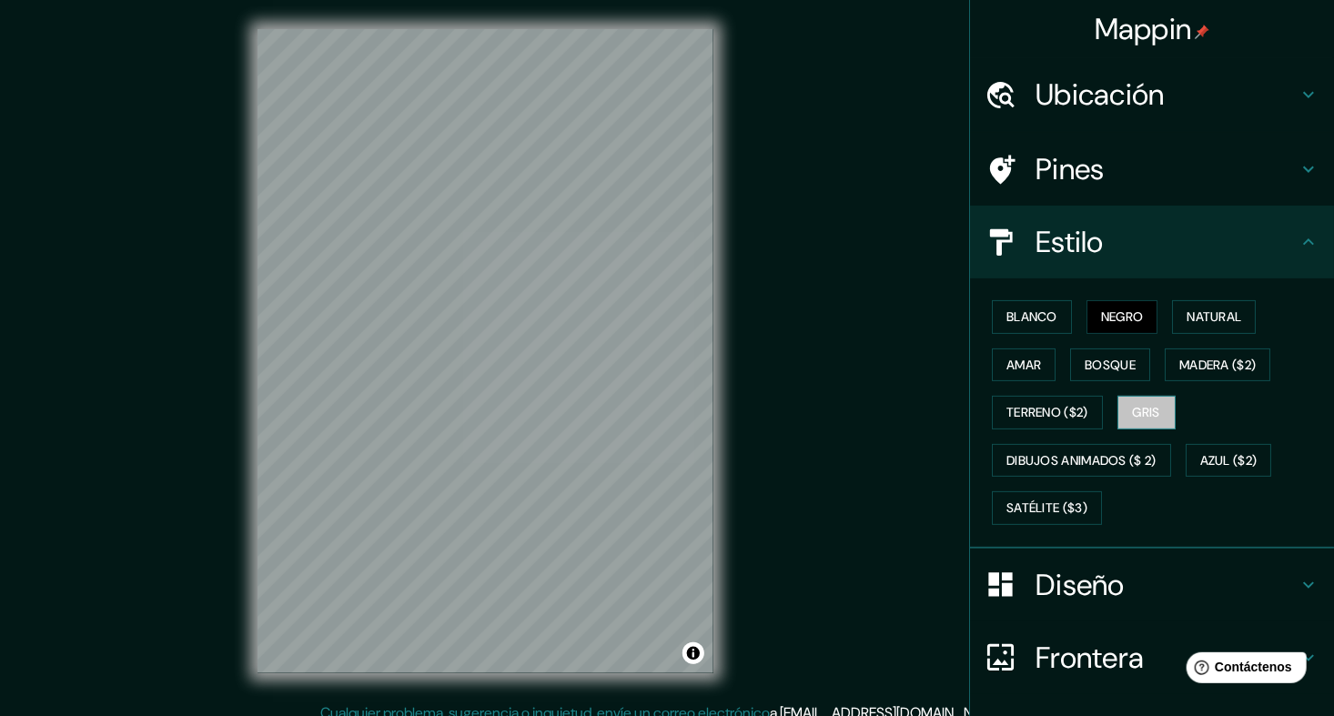
click at [1147, 405] on font "Gris" at bounding box center [1146, 412] width 27 height 23
click at [1098, 359] on font "Bosque" at bounding box center [1109, 365] width 51 height 23
click at [1101, 316] on font "Negro" at bounding box center [1122, 317] width 43 height 23
click at [1027, 310] on font "Blanco" at bounding box center [1031, 317] width 51 height 23
click at [1103, 308] on font "Negro" at bounding box center [1122, 317] width 43 height 23
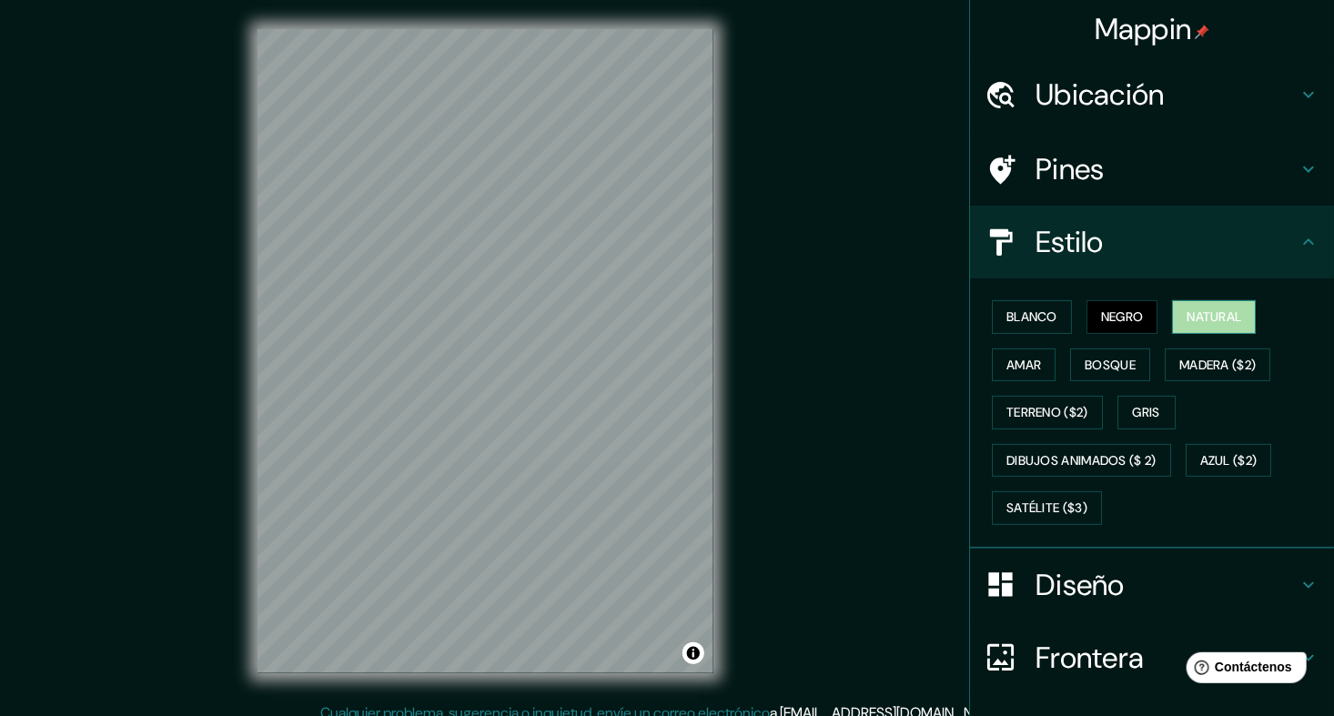
click at [1175, 309] on button "Natural" at bounding box center [1214, 317] width 84 height 34
click at [1034, 312] on font "Blanco" at bounding box center [1031, 317] width 51 height 23
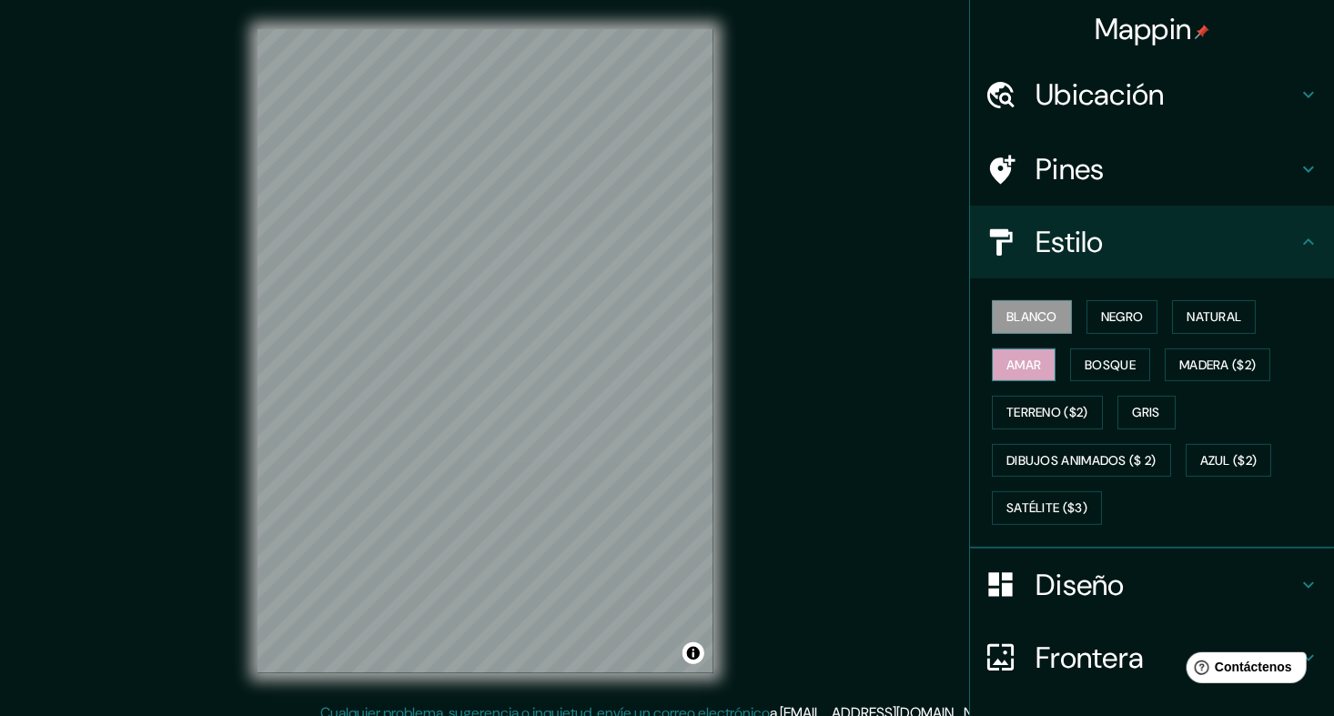
click at [1020, 358] on font "Amar" at bounding box center [1023, 365] width 35 height 23
click at [1125, 316] on font "Negro" at bounding box center [1122, 317] width 43 height 23
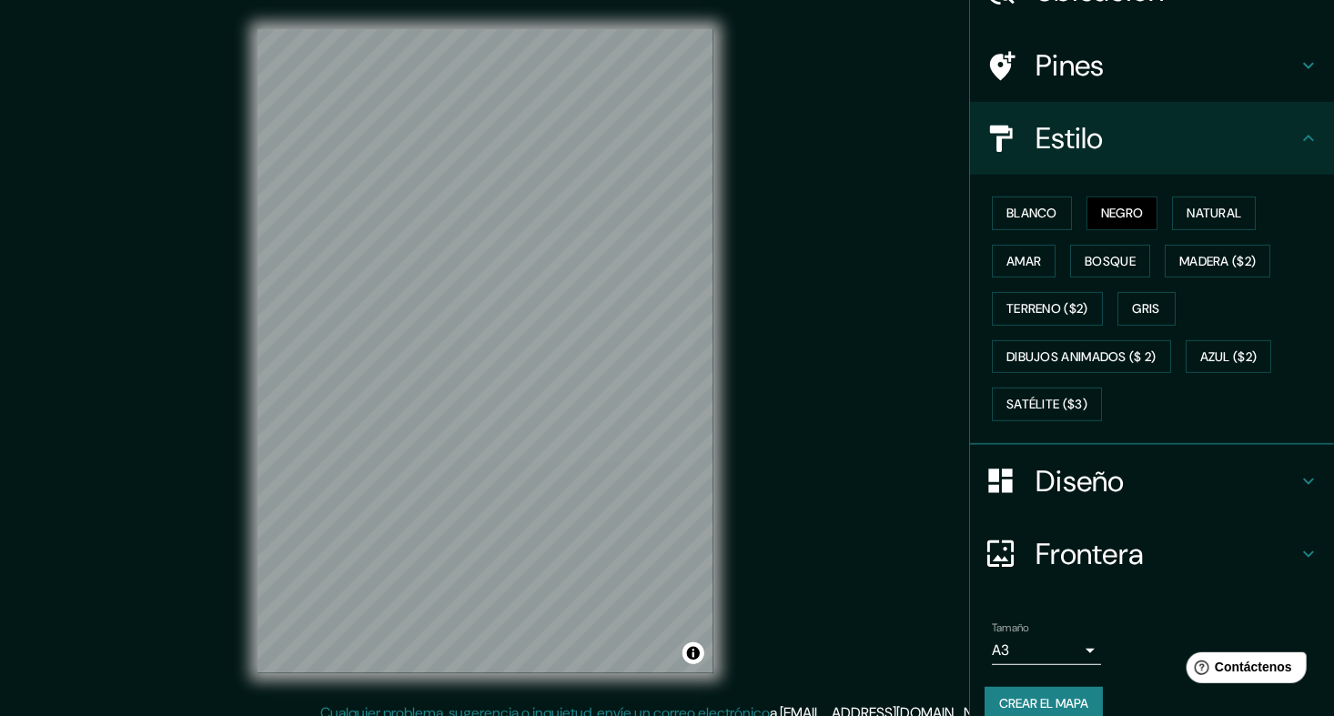
scroll to position [126, 0]
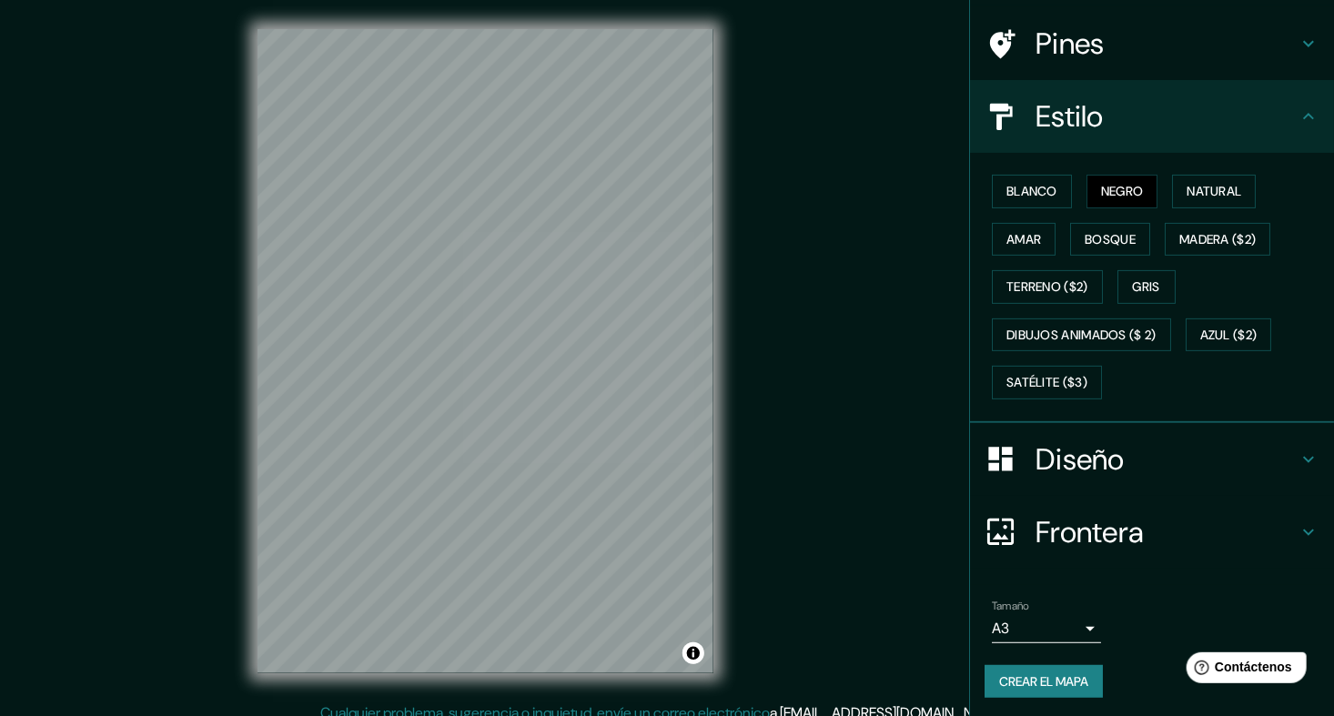
drag, startPoint x: 1038, startPoint y: 681, endPoint x: 1048, endPoint y: 659, distance: 24.0
click at [1042, 665] on button "Crear el mapa" at bounding box center [1043, 682] width 118 height 34
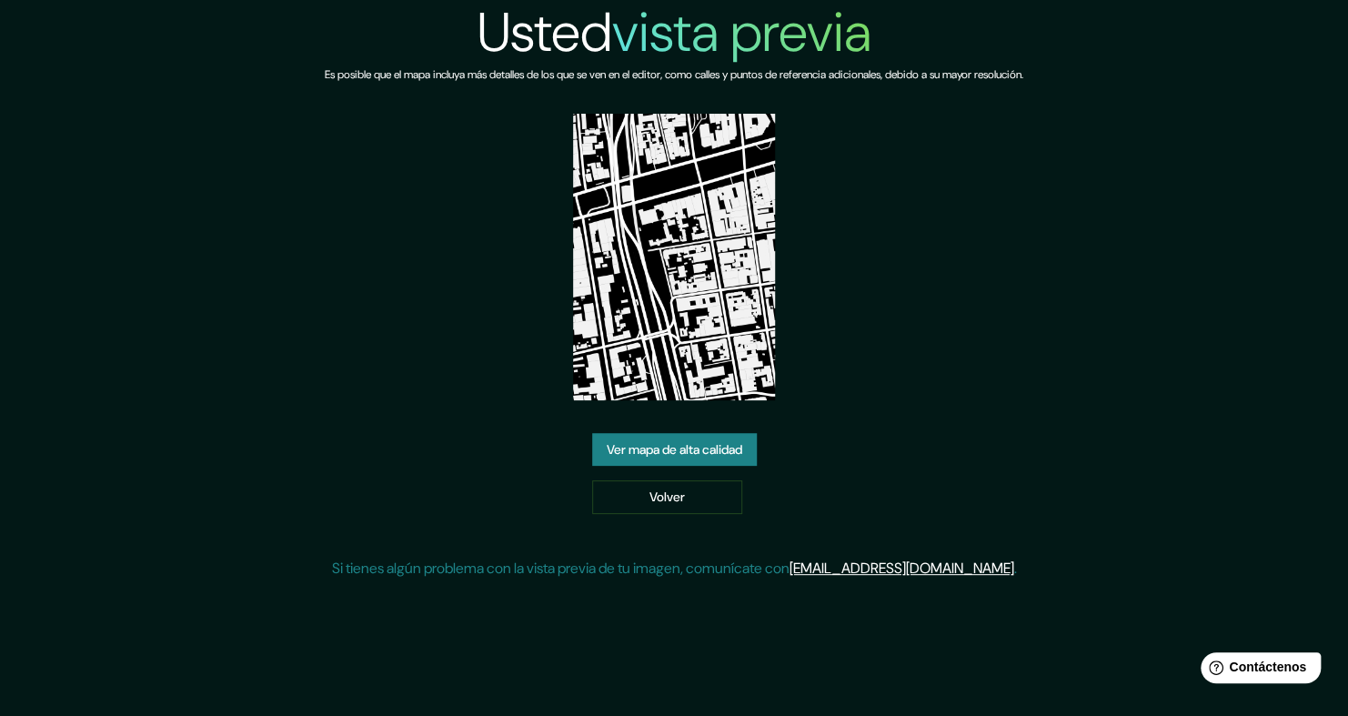
click at [707, 446] on link "Ver mapa de alta calidad" at bounding box center [674, 450] width 165 height 34
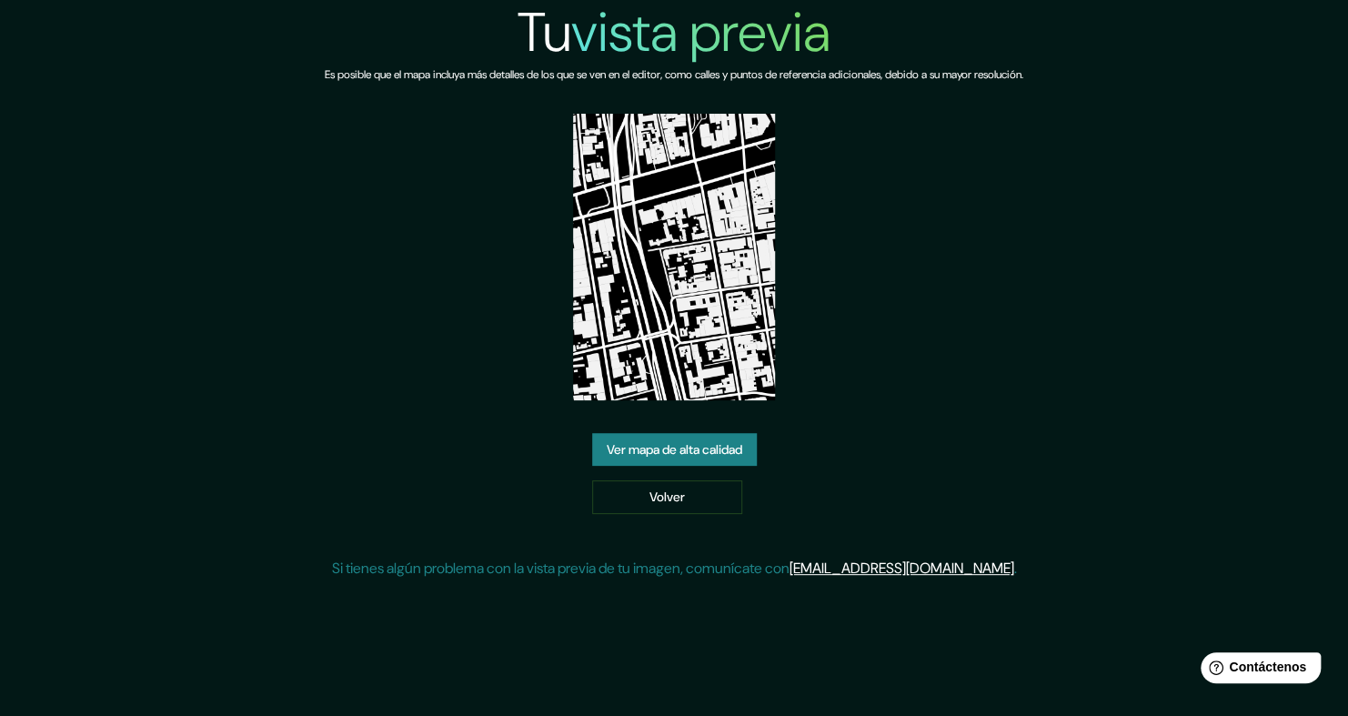
click at [521, 344] on div "Tu vista previa Es posible que el mapa incluya más detalles de los que se ven e…" at bounding box center [674, 297] width 699 height 594
click at [634, 284] on img at bounding box center [674, 257] width 203 height 287
click at [711, 453] on link "Ver mapa de alta calidad" at bounding box center [674, 450] width 165 height 34
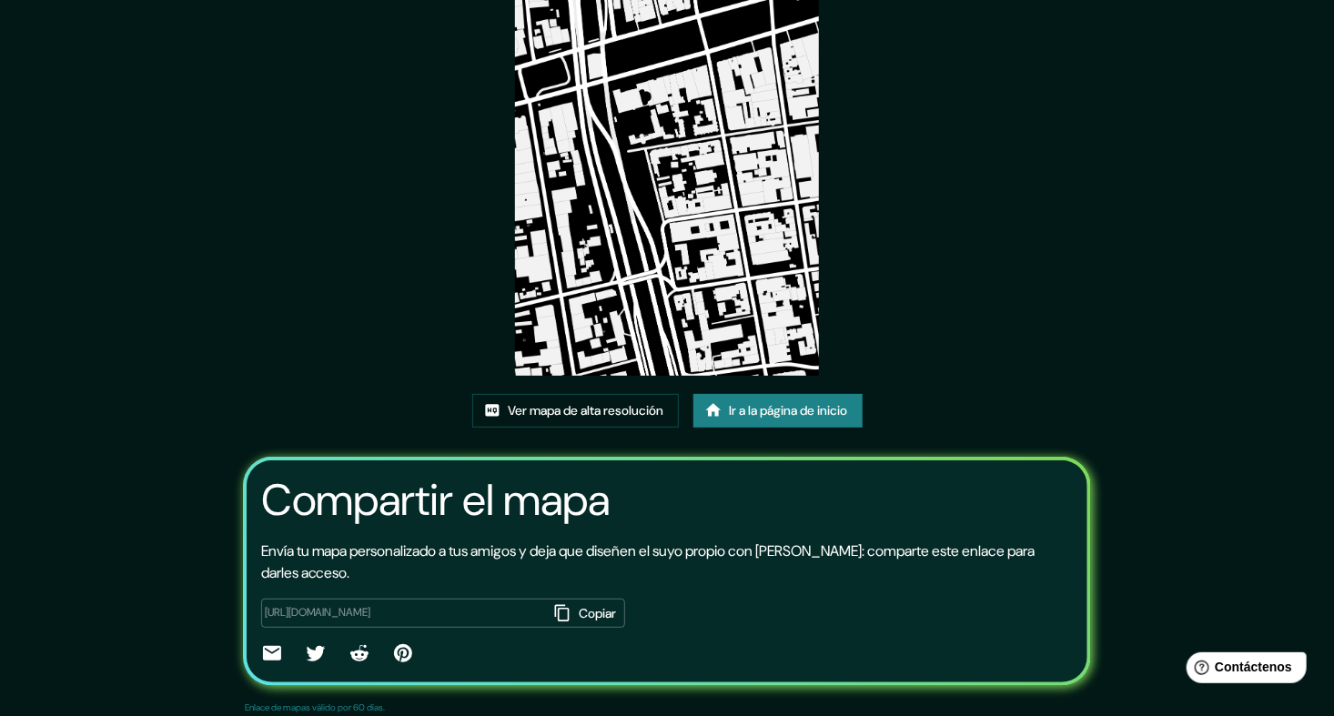
scroll to position [76, 0]
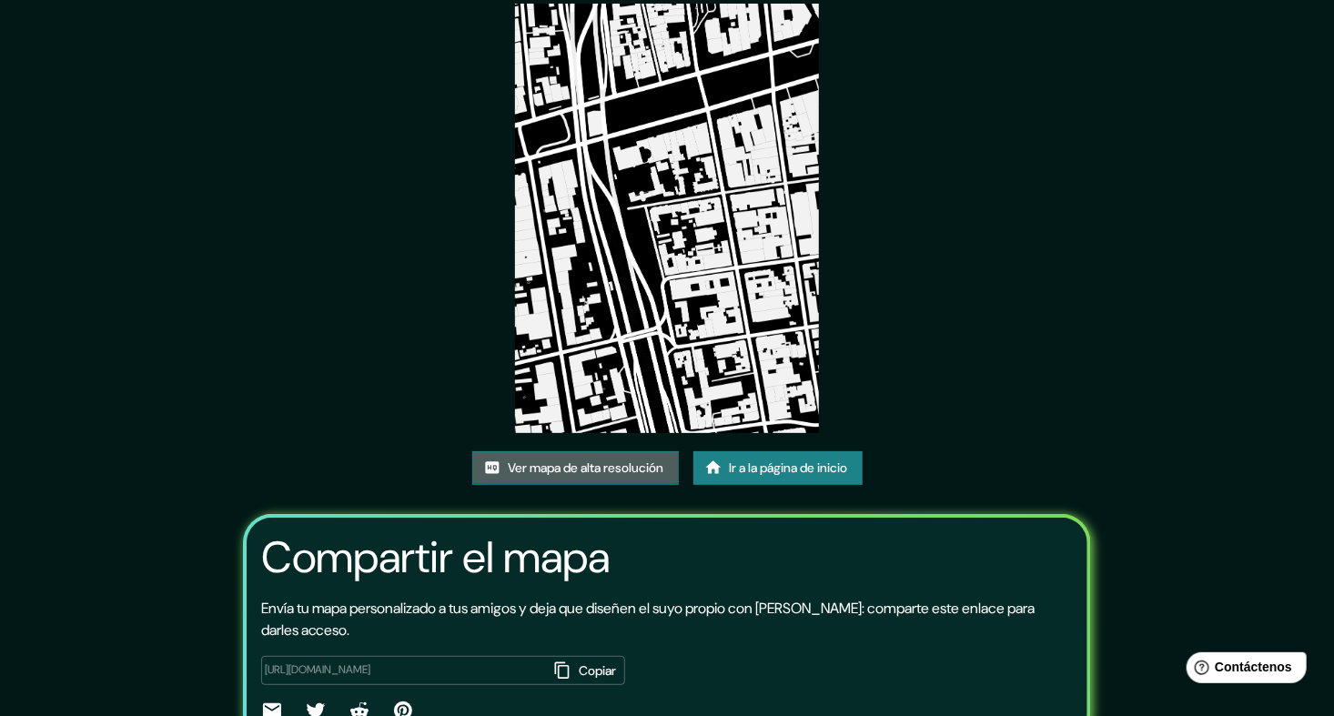
click at [601, 466] on font "Ver mapa de alta resolución" at bounding box center [587, 468] width 156 height 23
